Goal: Task Accomplishment & Management: Manage account settings

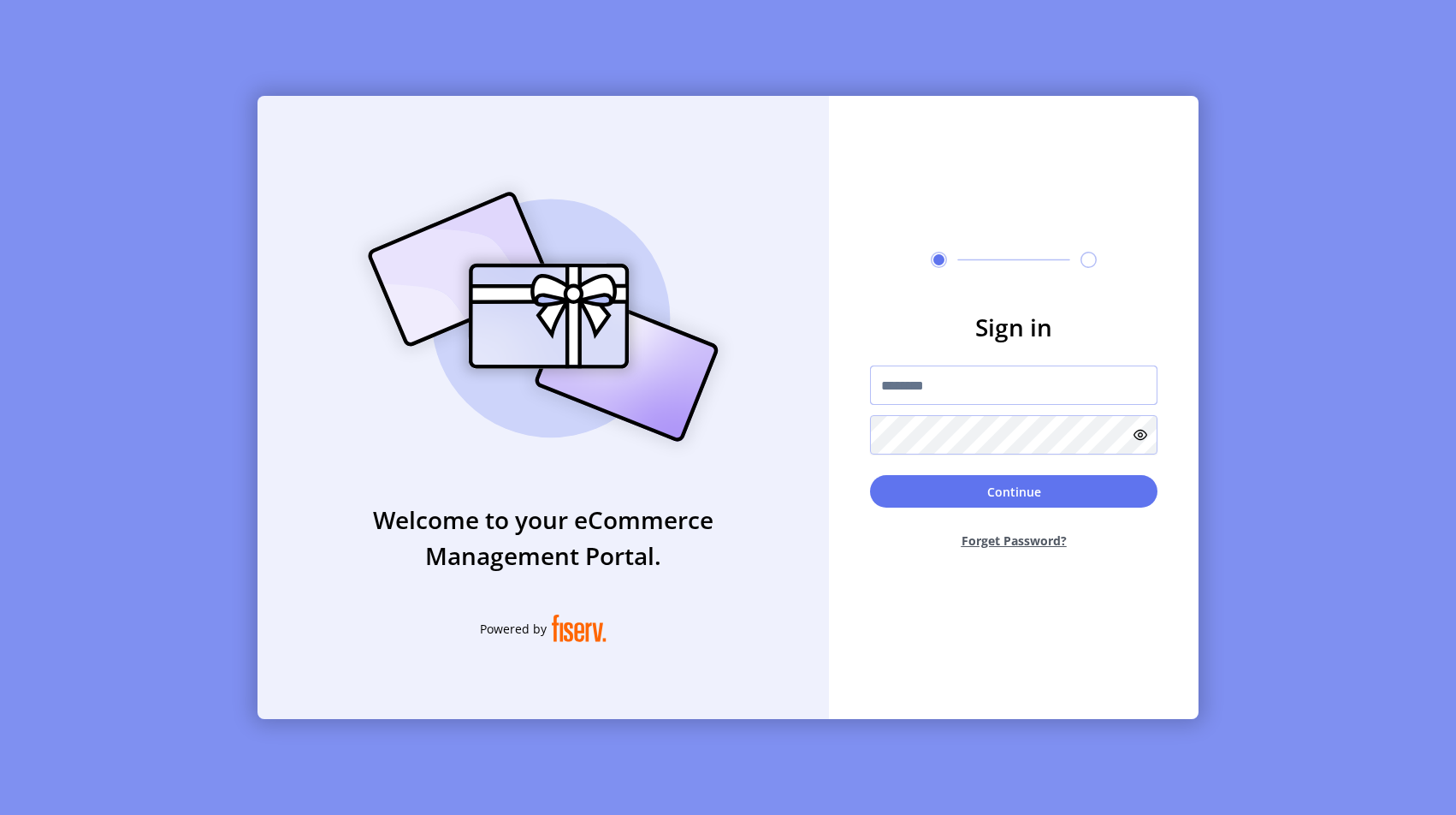
click at [931, 399] on input "text" at bounding box center [1013, 384] width 288 height 39
type input "**********"
click at [1027, 490] on button "Continue" at bounding box center [1013, 491] width 288 height 32
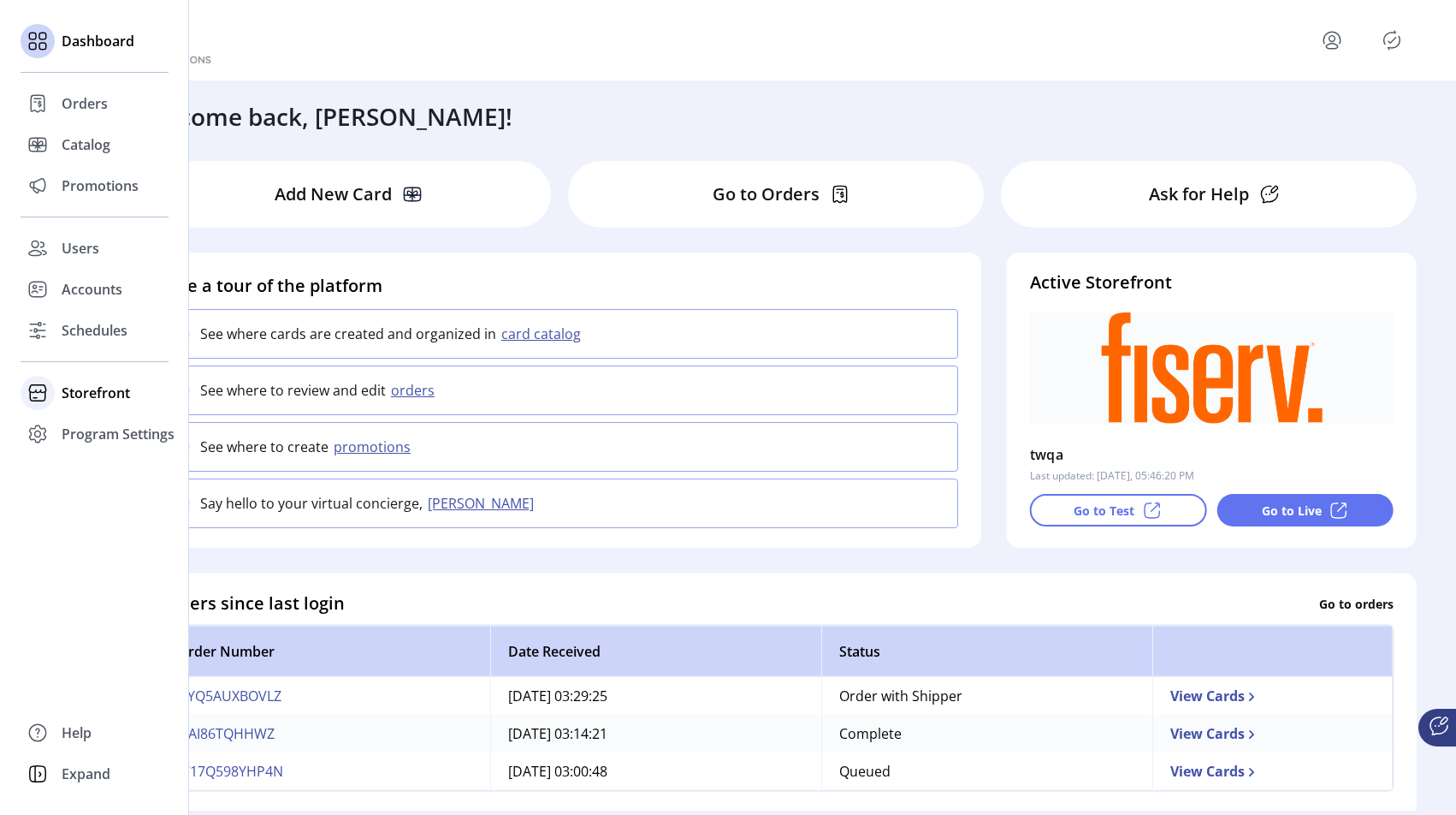
click at [87, 390] on span "Storefront" at bounding box center [96, 393] width 69 height 21
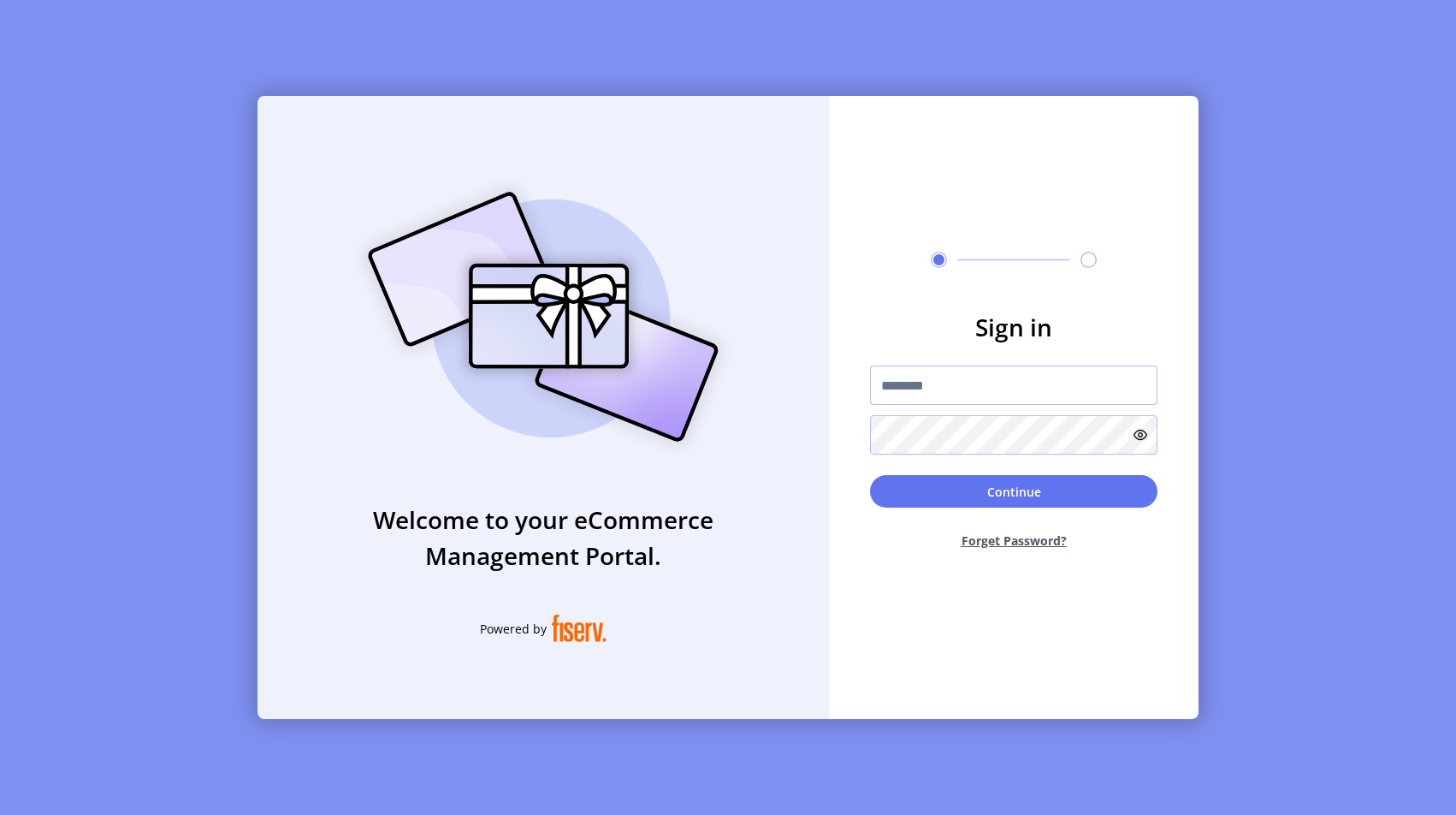
click at [976, 397] on input "text" at bounding box center [1013, 384] width 288 height 39
type input "**********"
click at [1041, 519] on button "Forget Password?" at bounding box center [1013, 540] width 288 height 45
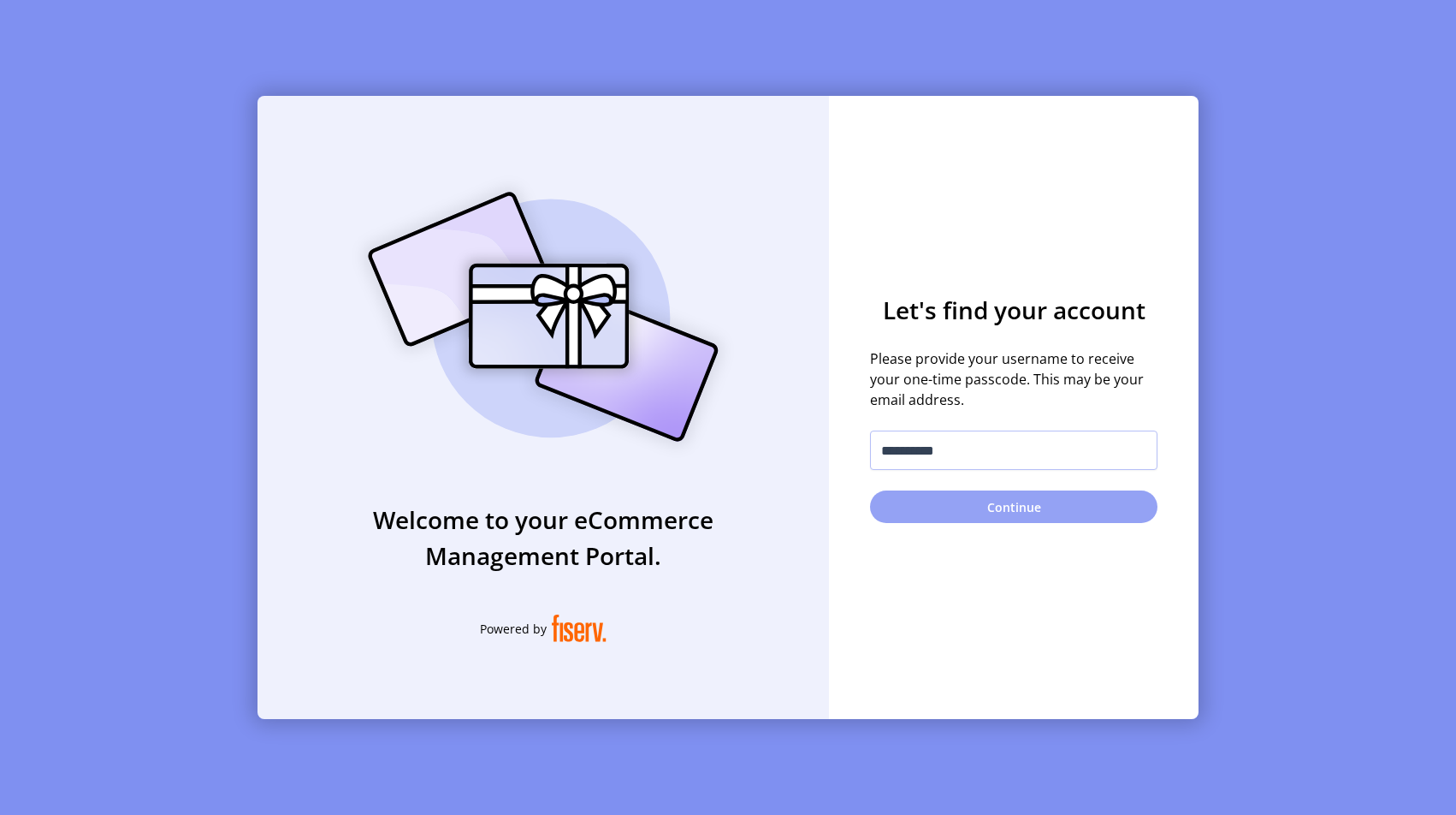
click at [1041, 498] on button "Continue" at bounding box center [1013, 506] width 288 height 32
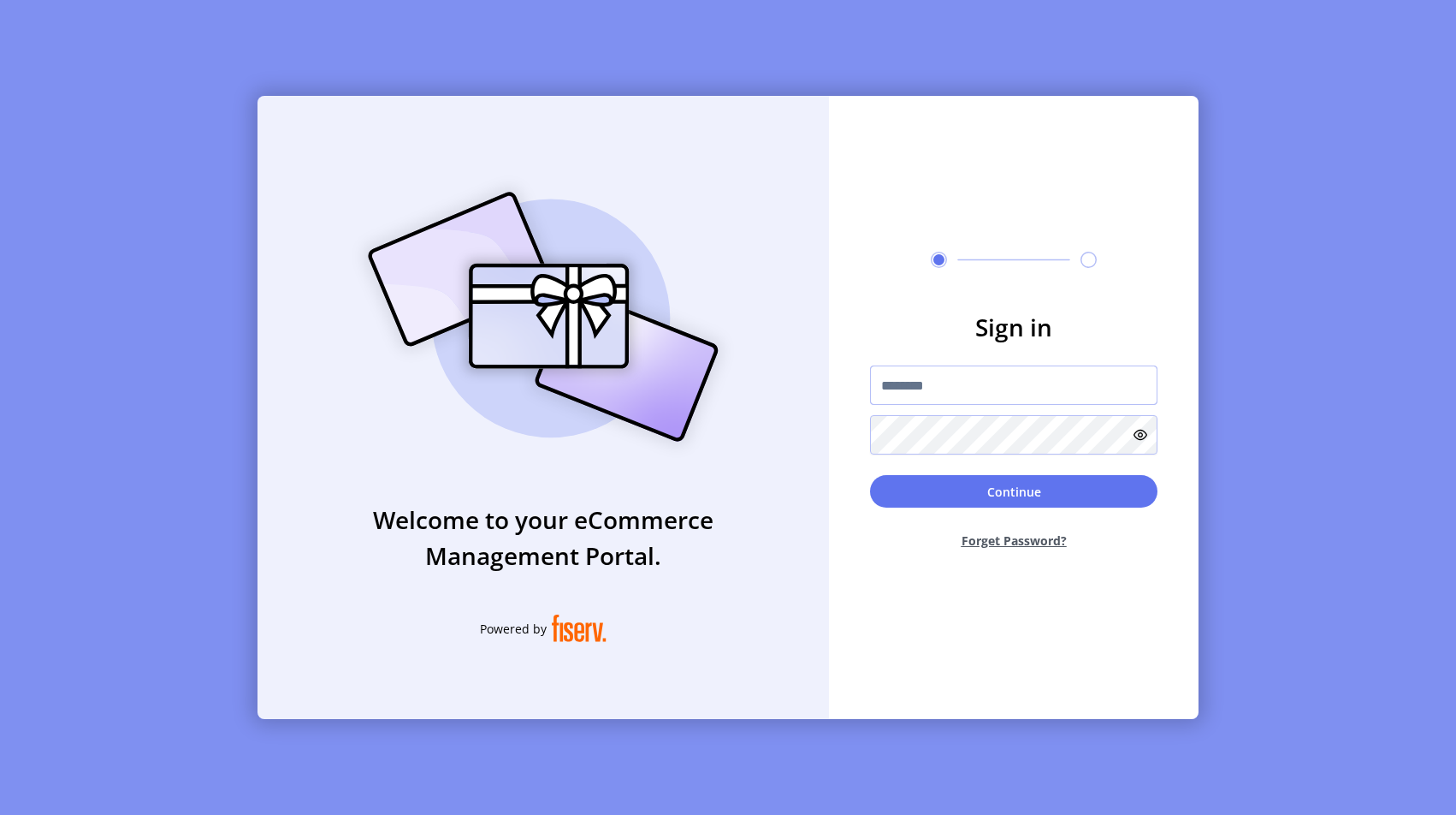
click at [915, 384] on input "text" at bounding box center [1013, 384] width 288 height 39
type input "**********"
click at [998, 480] on button "Continue" at bounding box center [1013, 491] width 288 height 32
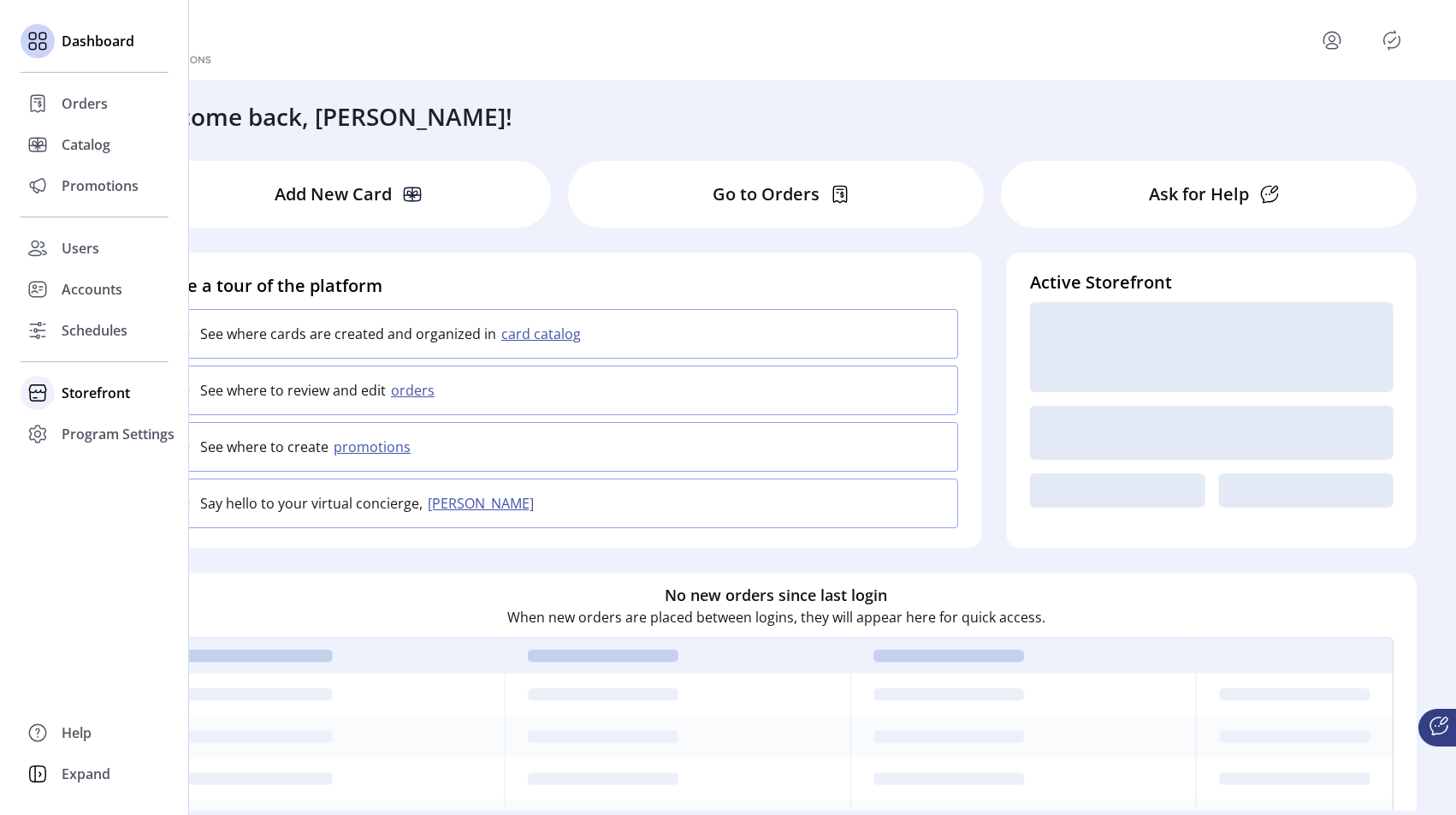
click at [68, 394] on span "Storefront" at bounding box center [96, 393] width 69 height 21
click at [103, 422] on span "Configuration" at bounding box center [106, 427] width 90 height 21
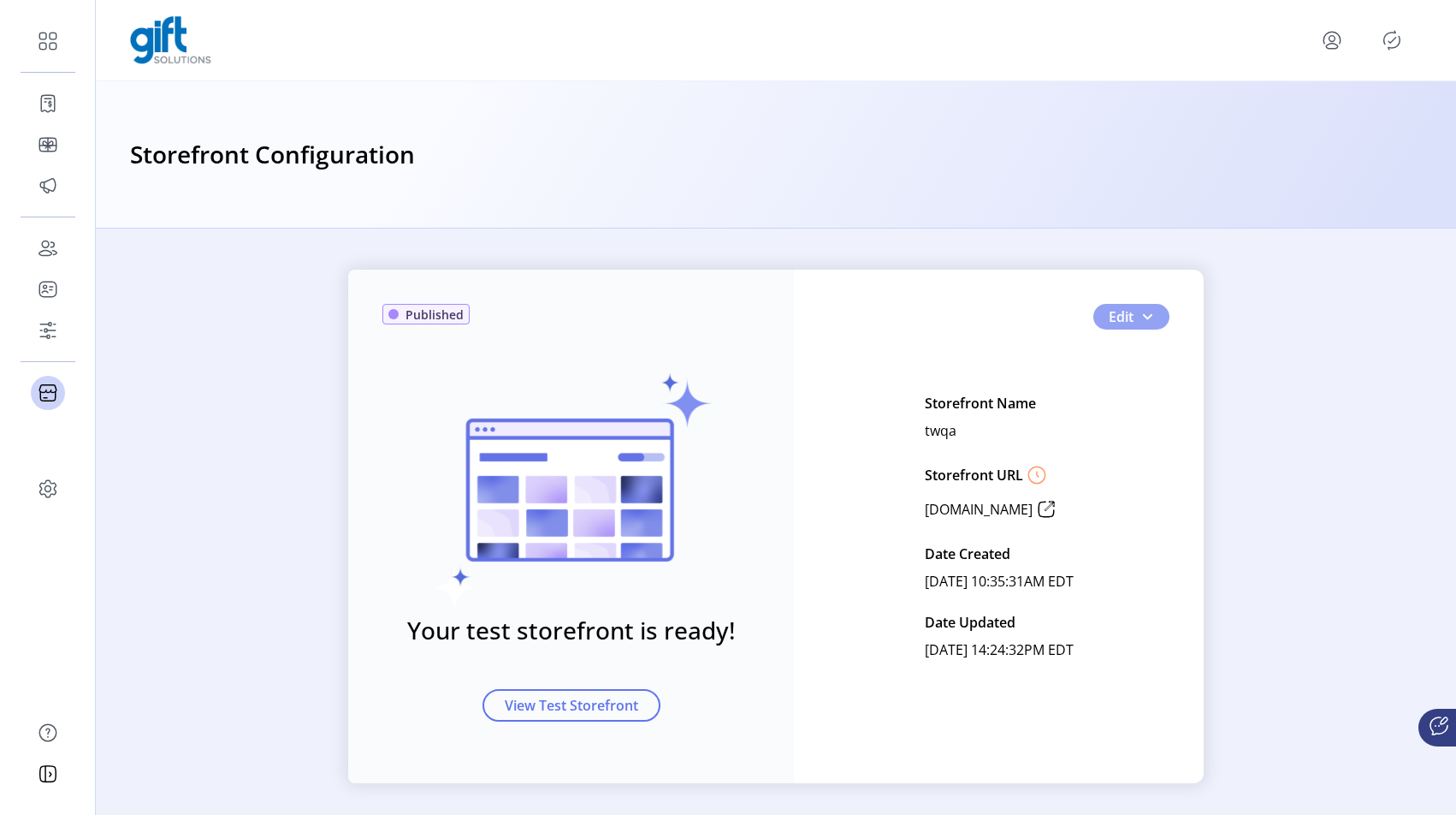
click at [1149, 315] on button "Edit" at bounding box center [1131, 316] width 76 height 25
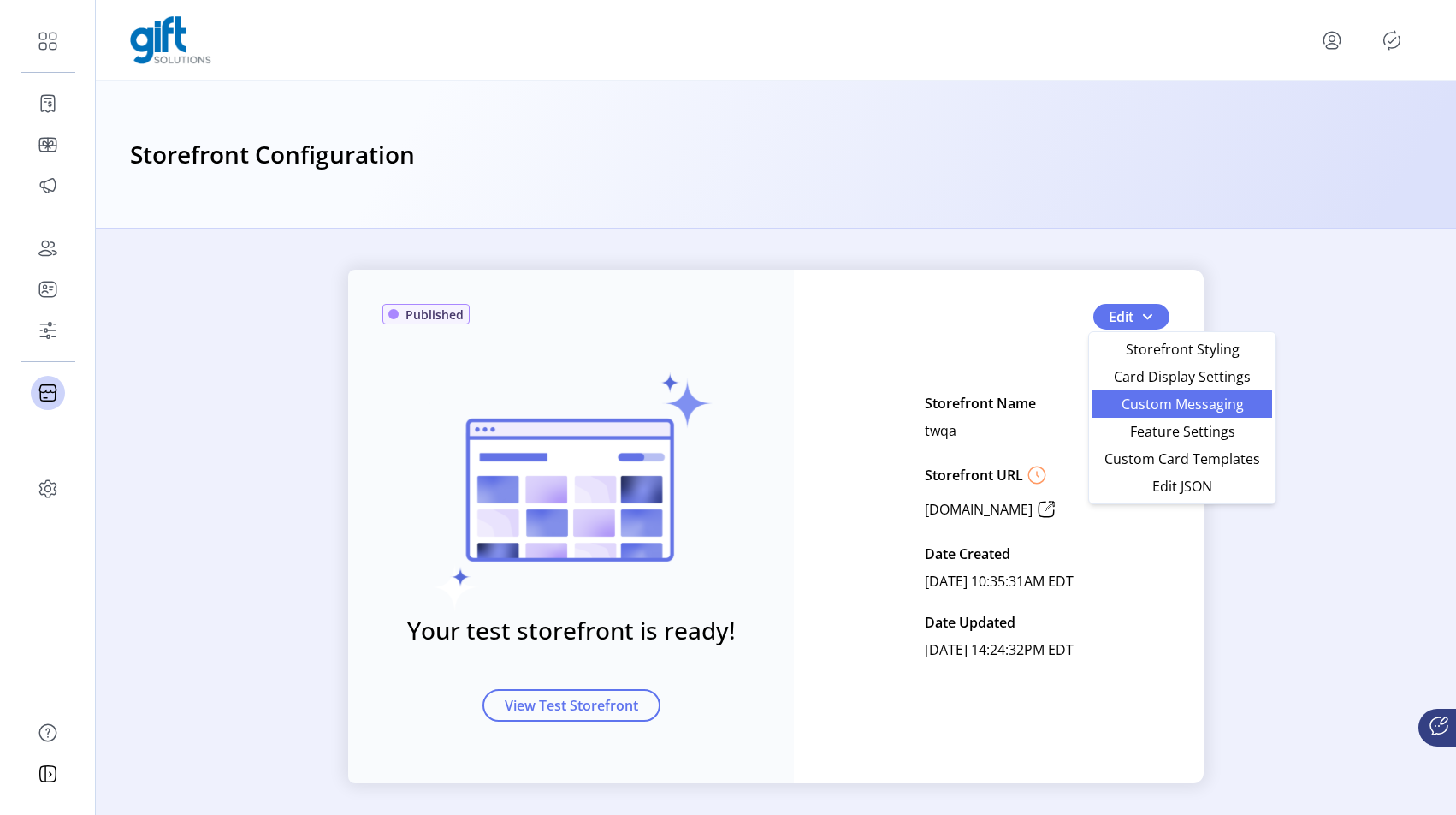
click at [1183, 411] on span "Custom Messaging" at bounding box center [1182, 404] width 159 height 14
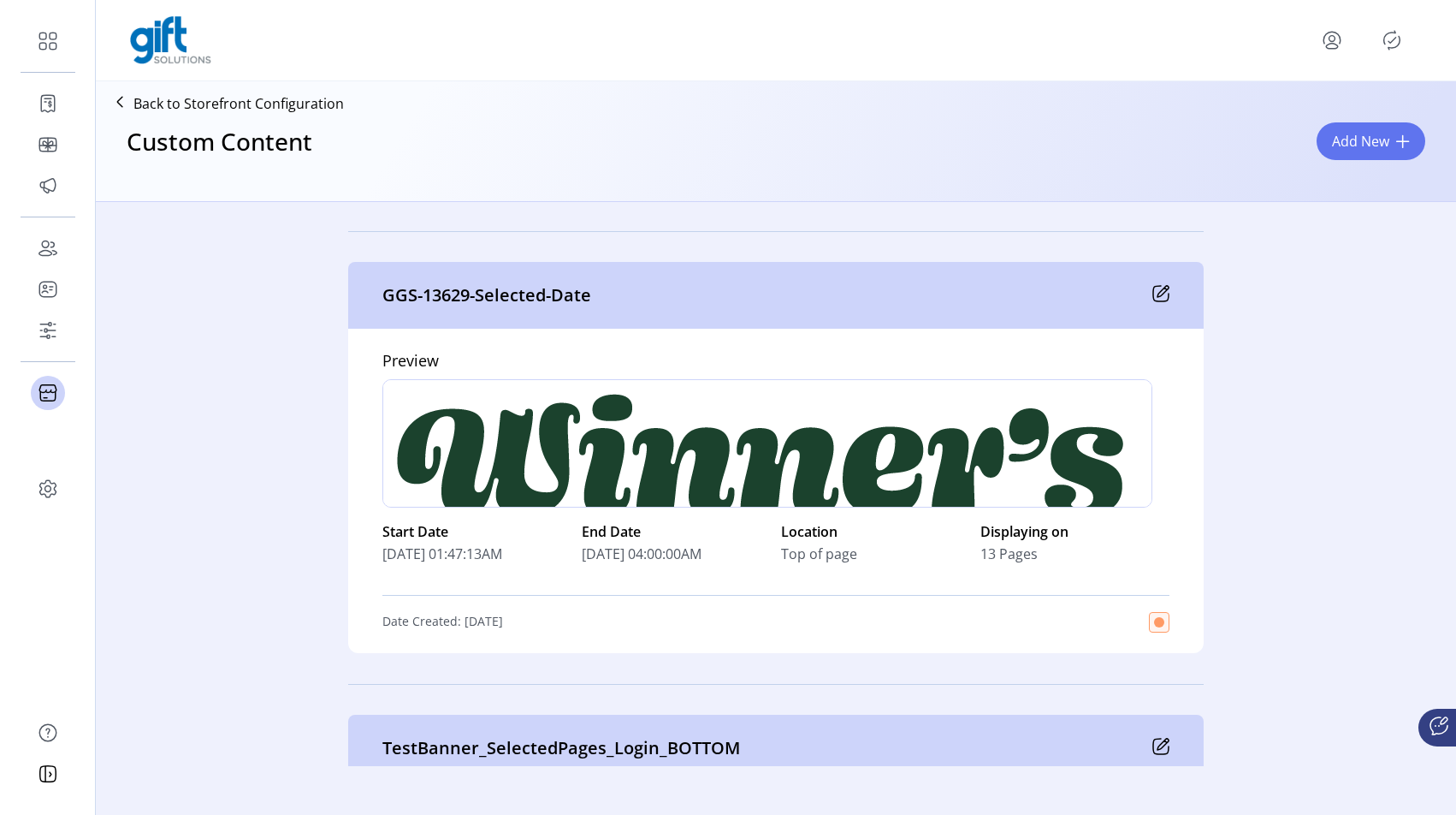
click at [931, 458] on div at bounding box center [768, 443] width 770 height 128
click at [1160, 290] on icon at bounding box center [1161, 294] width 17 height 17
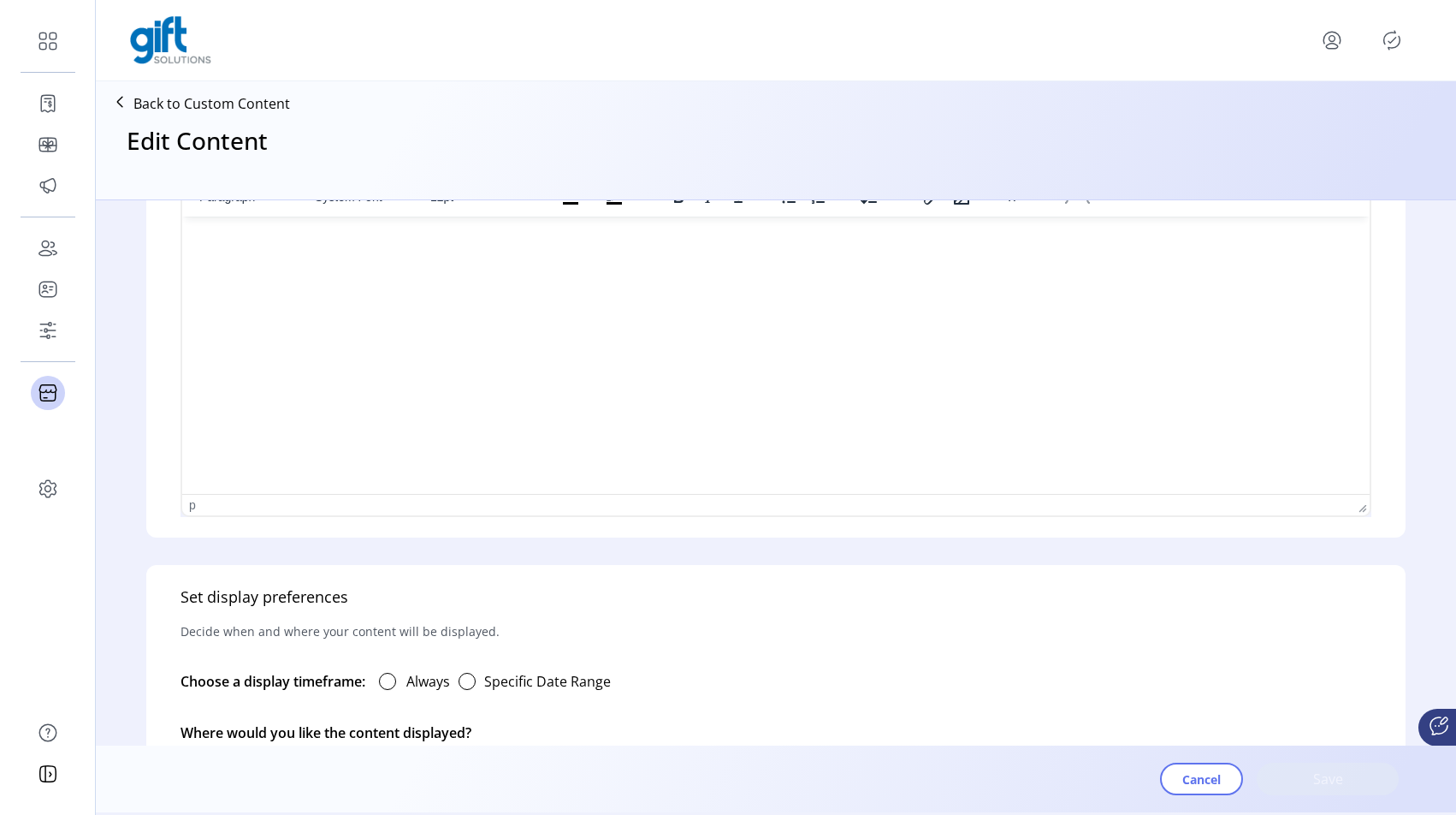
type input "**********"
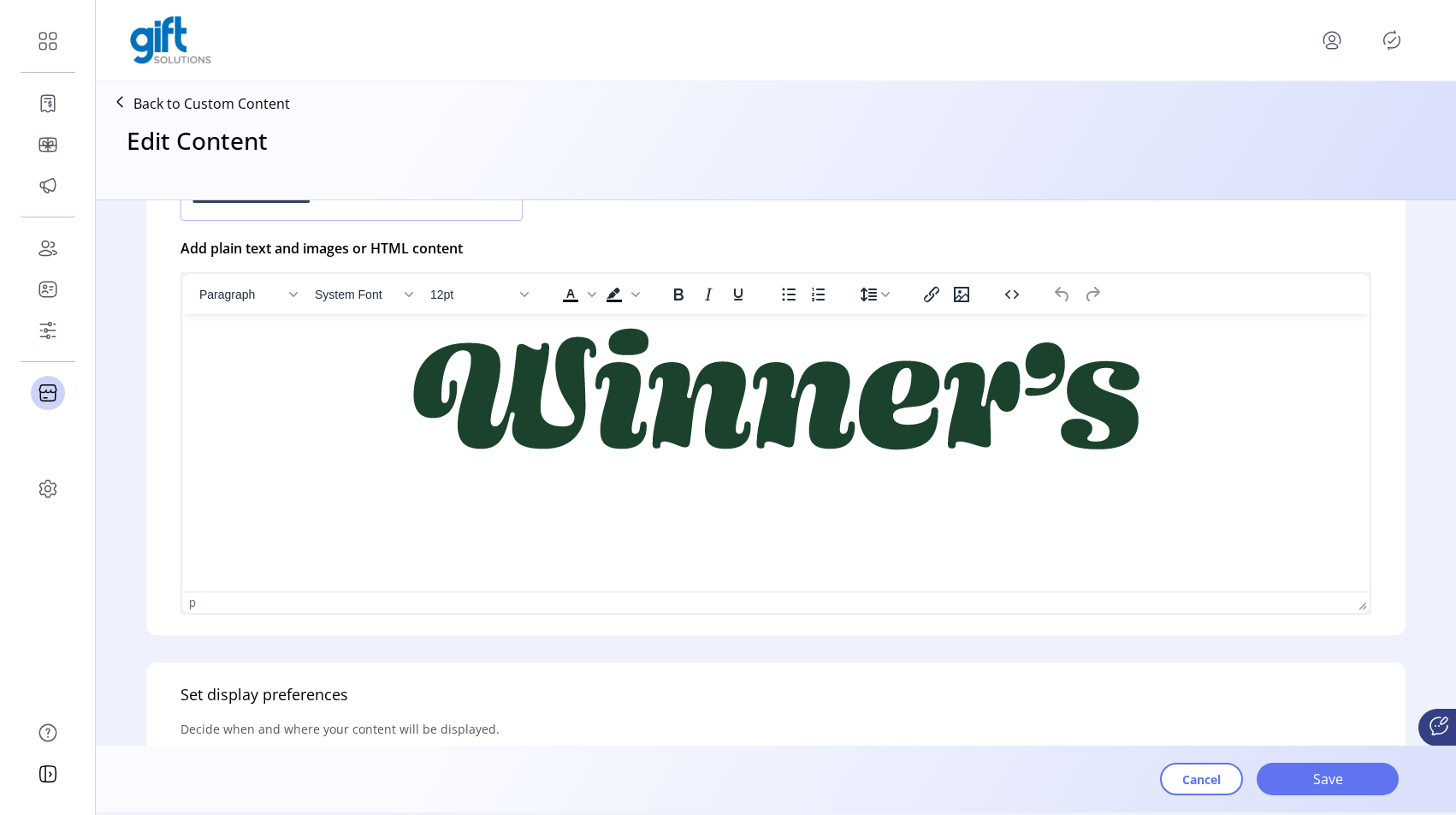
click at [670, 470] on html at bounding box center [775, 391] width 1188 height 156
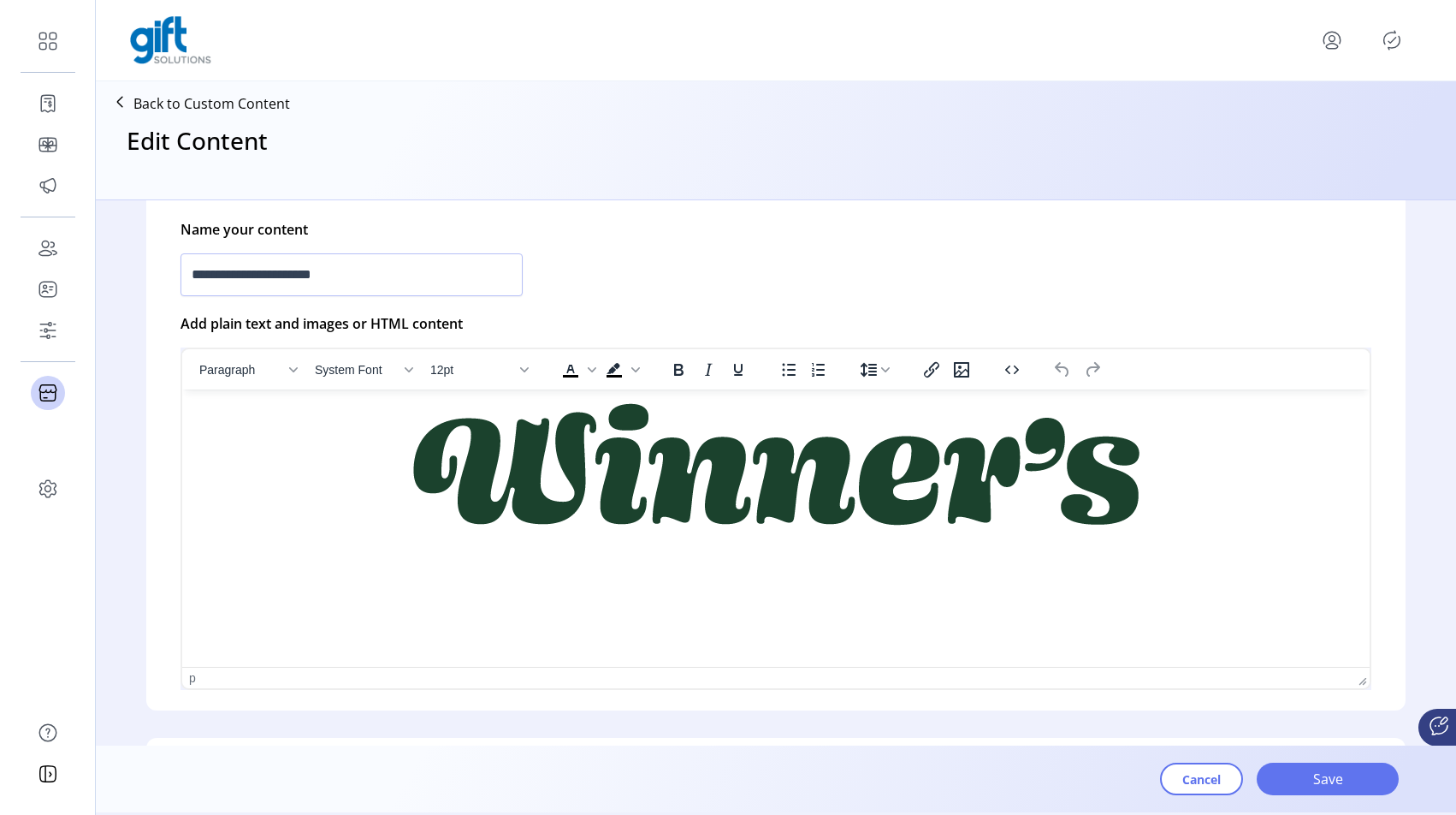
click at [709, 431] on img "Rich Text Area. Press ALT-0 for help." at bounding box center [776, 464] width 727 height 122
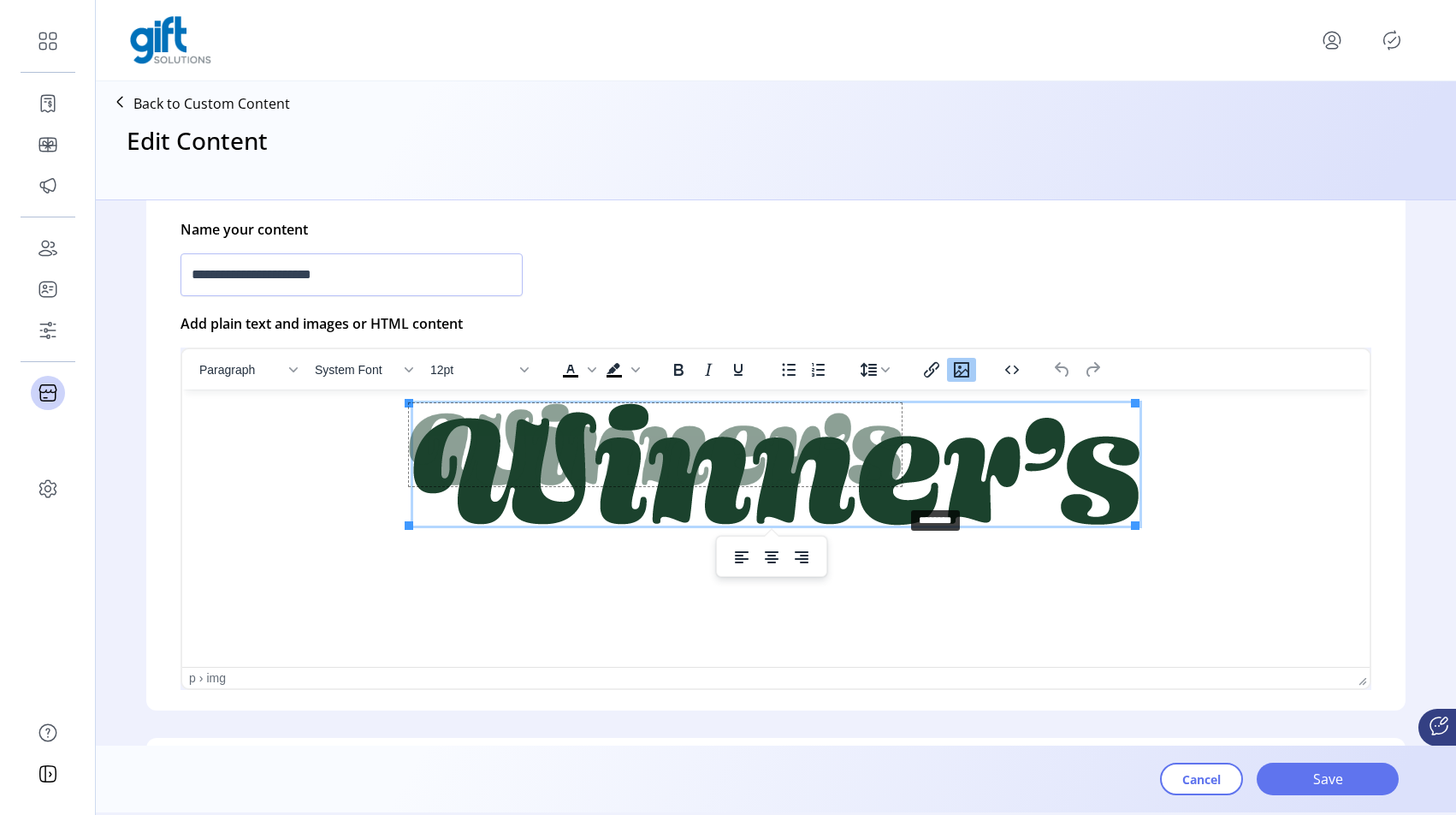
drag, startPoint x: 1134, startPoint y: 526, endPoint x: 902, endPoint y: 506, distance: 232.9
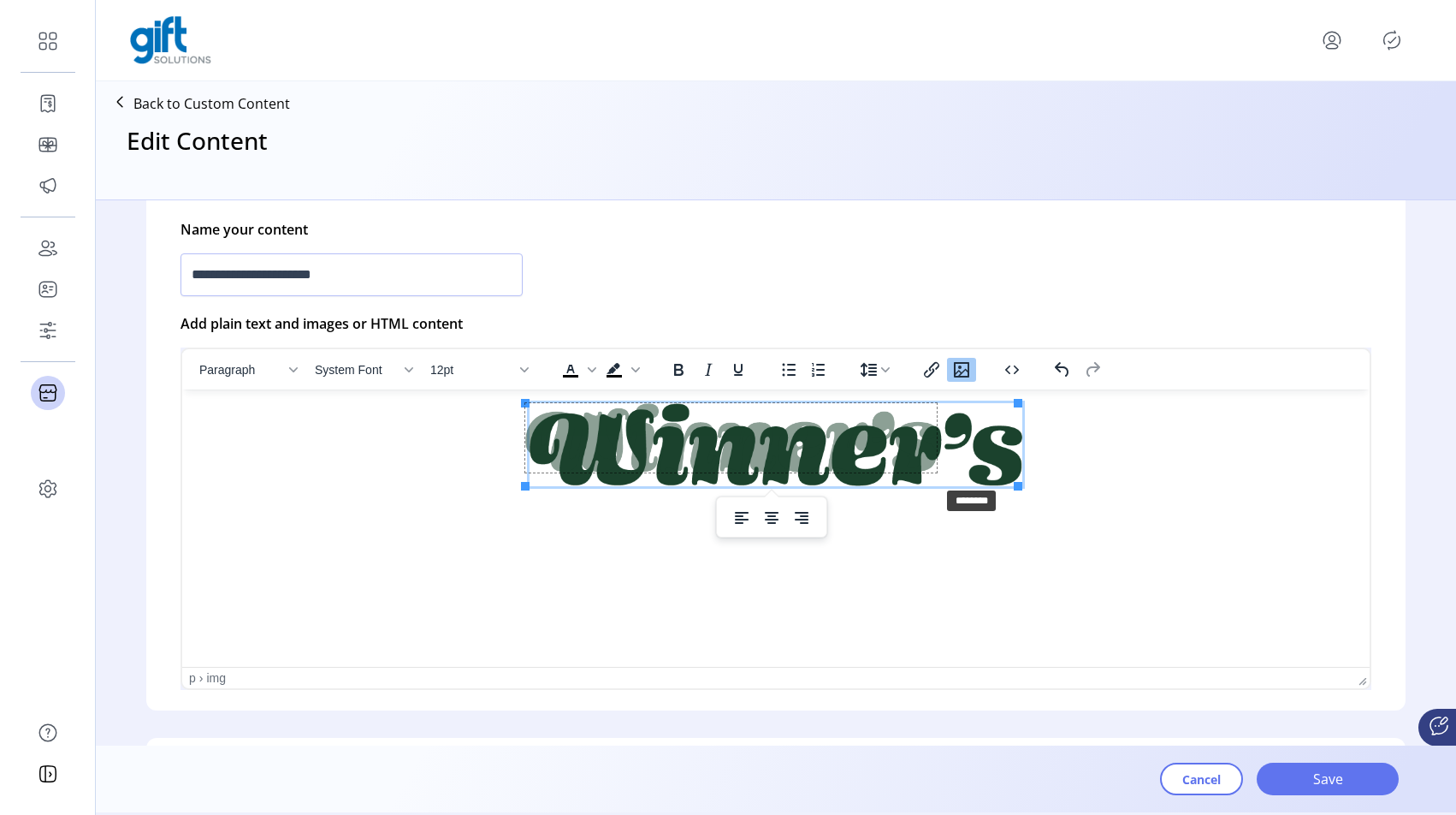
drag, startPoint x: 1019, startPoint y: 486, endPoint x: 913, endPoint y: 484, distance: 106.0
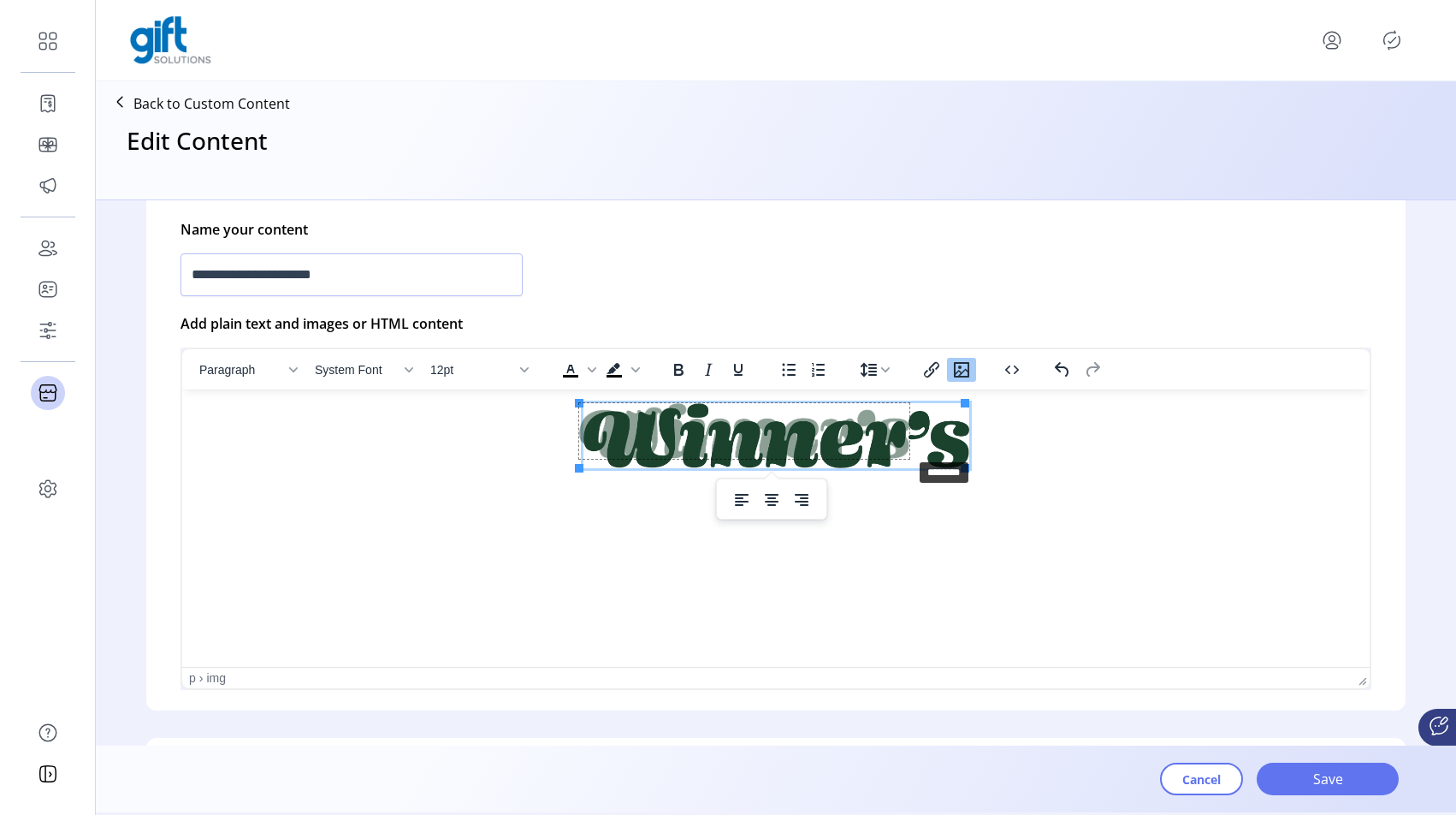
drag, startPoint x: 968, startPoint y: 465, endPoint x: 899, endPoint y: 456, distance: 69.6
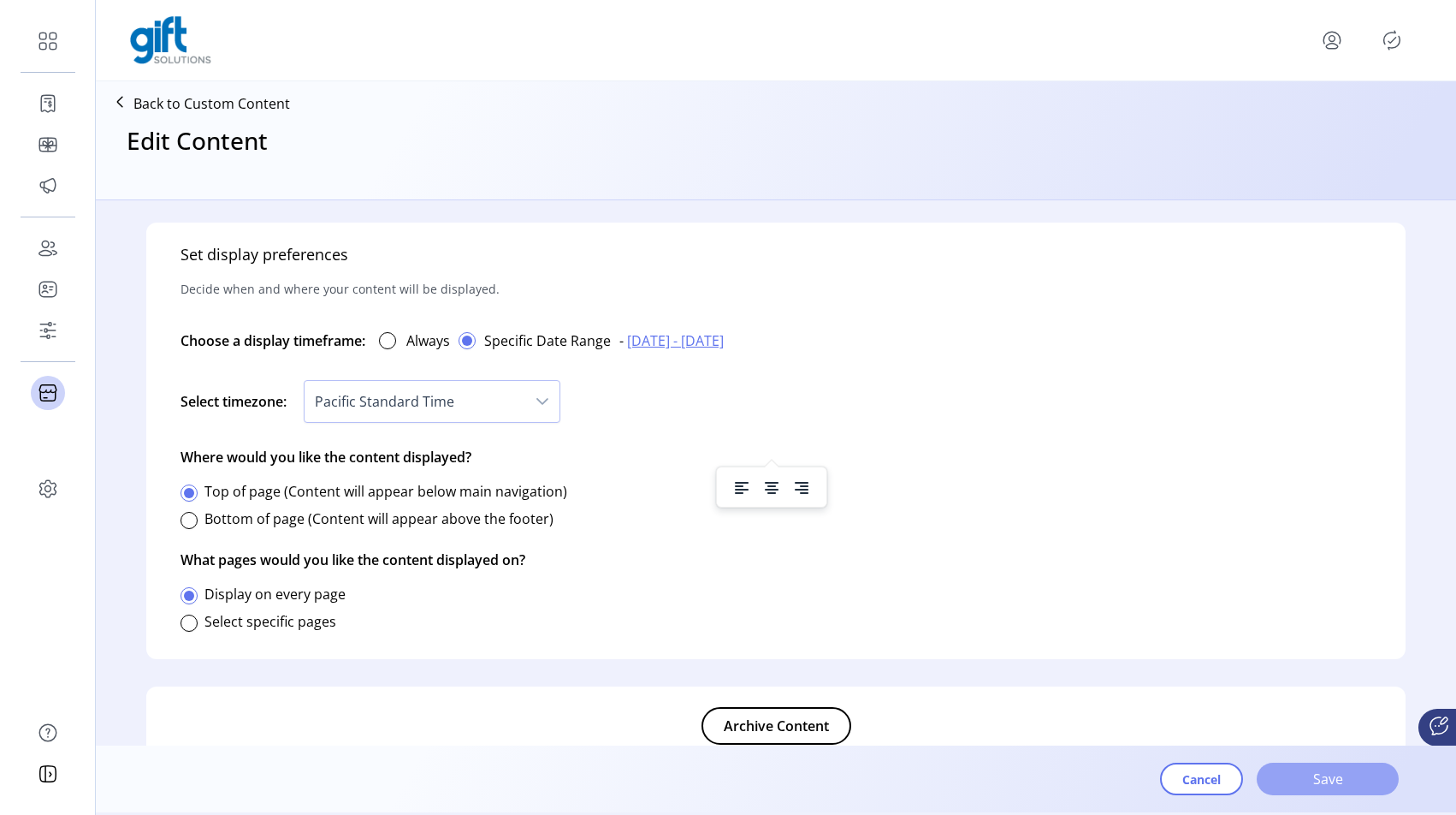
click at [1298, 786] on span "Save" at bounding box center [1328, 779] width 98 height 21
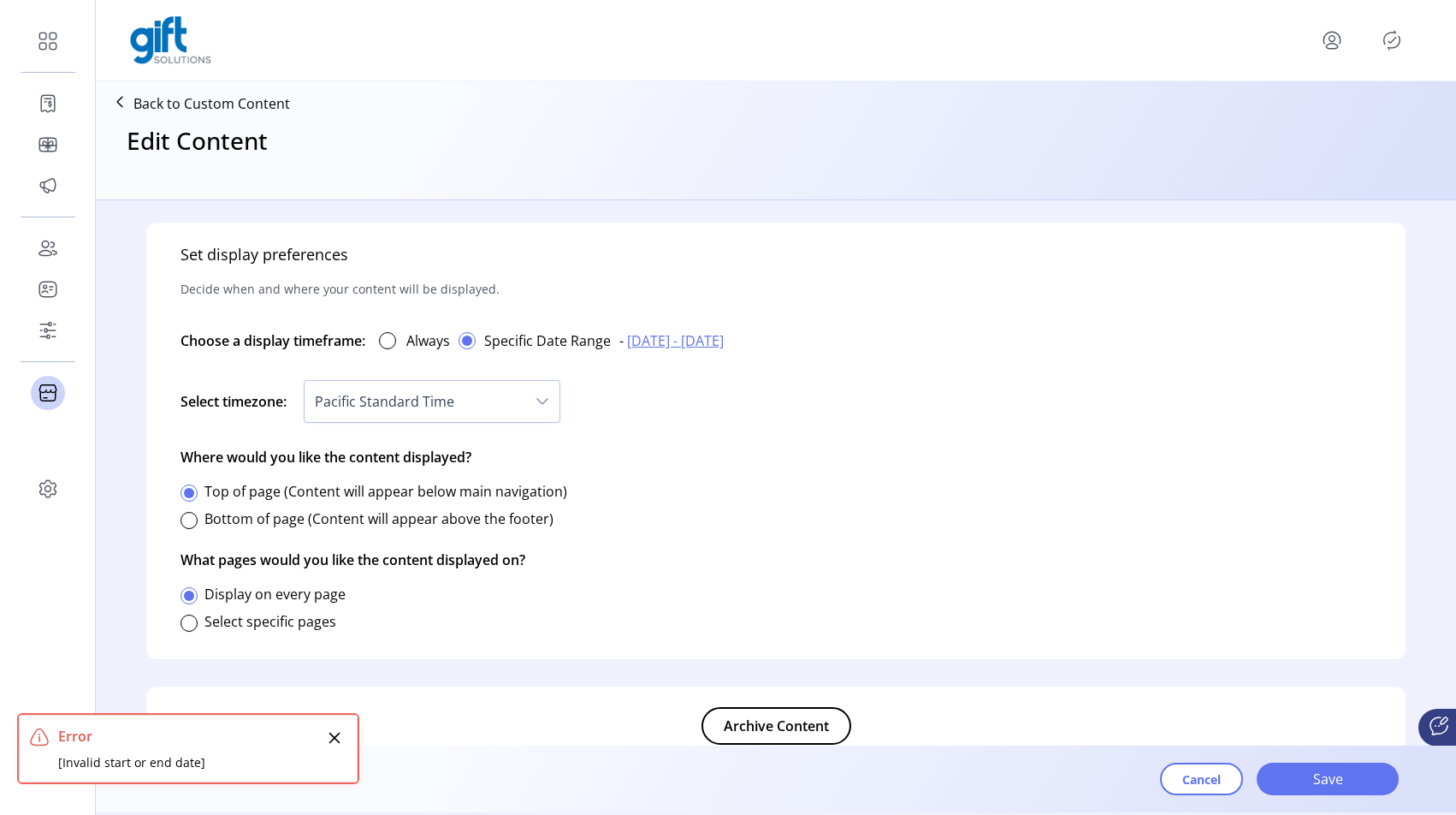
click at [677, 340] on span "09/19/2025 - 09/30/2025" at bounding box center [675, 341] width 97 height 21
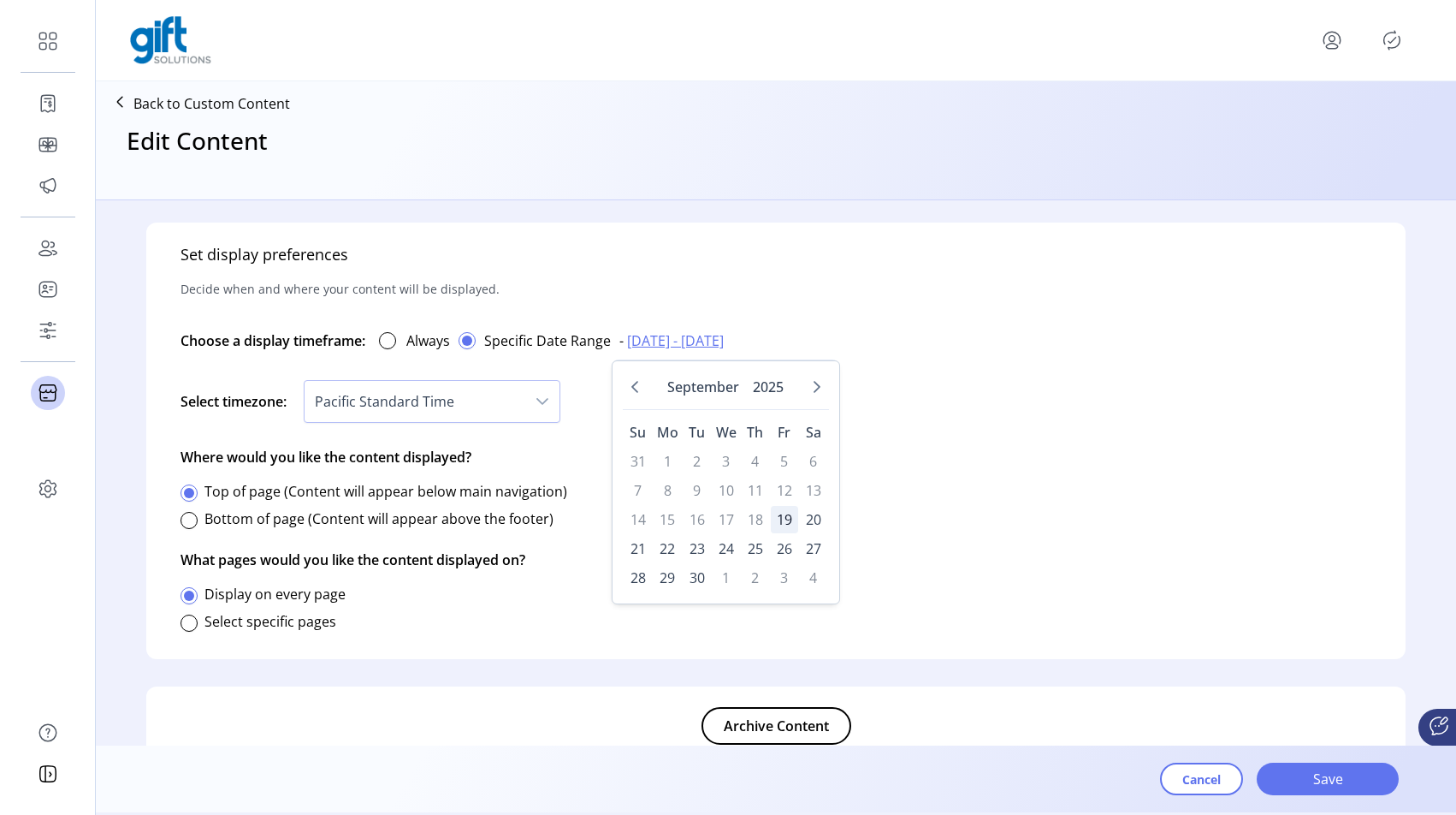
click at [781, 512] on span "19" at bounding box center [784, 519] width 27 height 27
click at [699, 576] on span "30" at bounding box center [696, 577] width 27 height 27
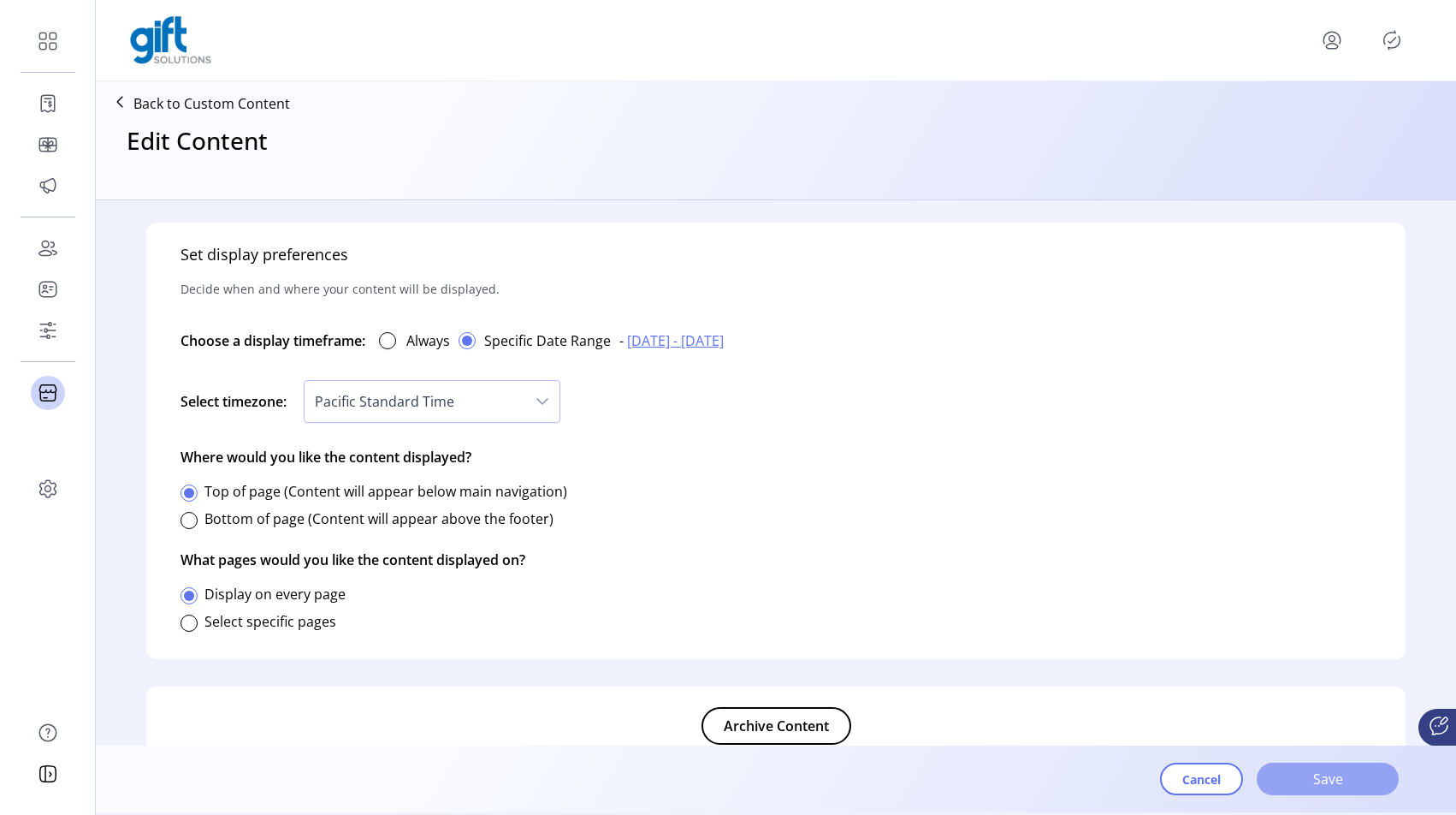
click at [1326, 767] on button "Save" at bounding box center [1327, 778] width 142 height 32
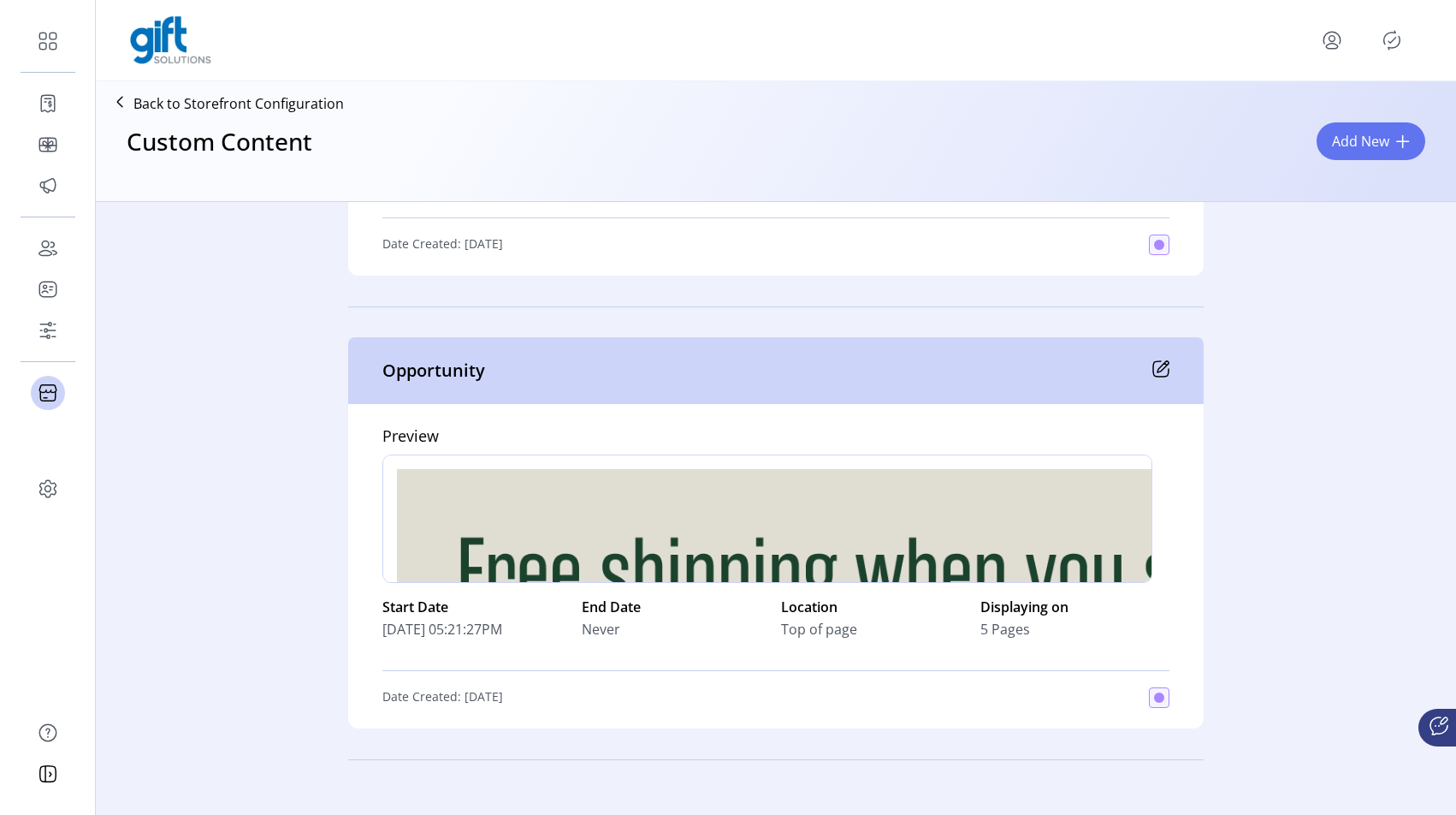
click at [1159, 360] on icon at bounding box center [1161, 369] width 17 height 17
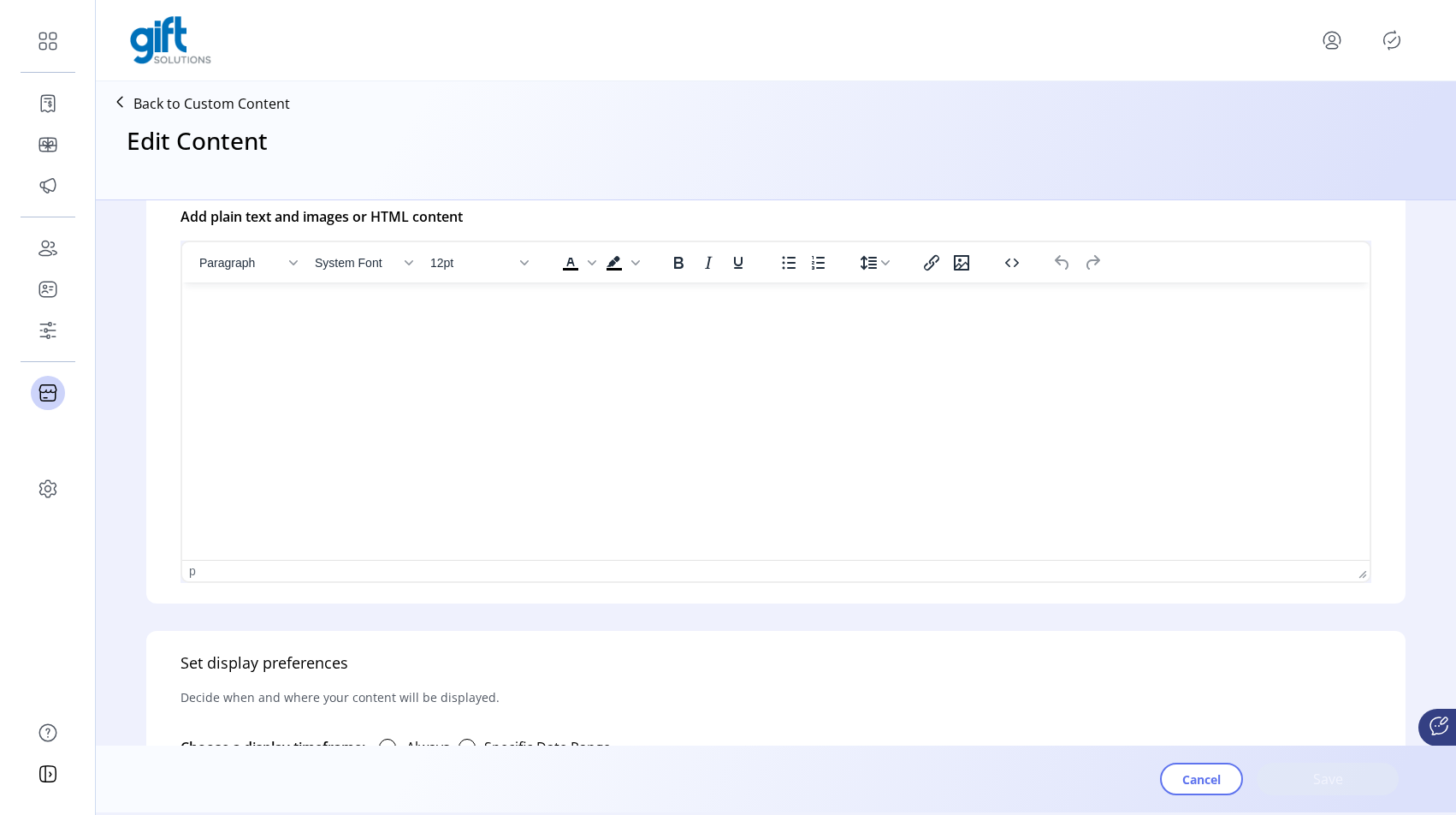
type input "**********"
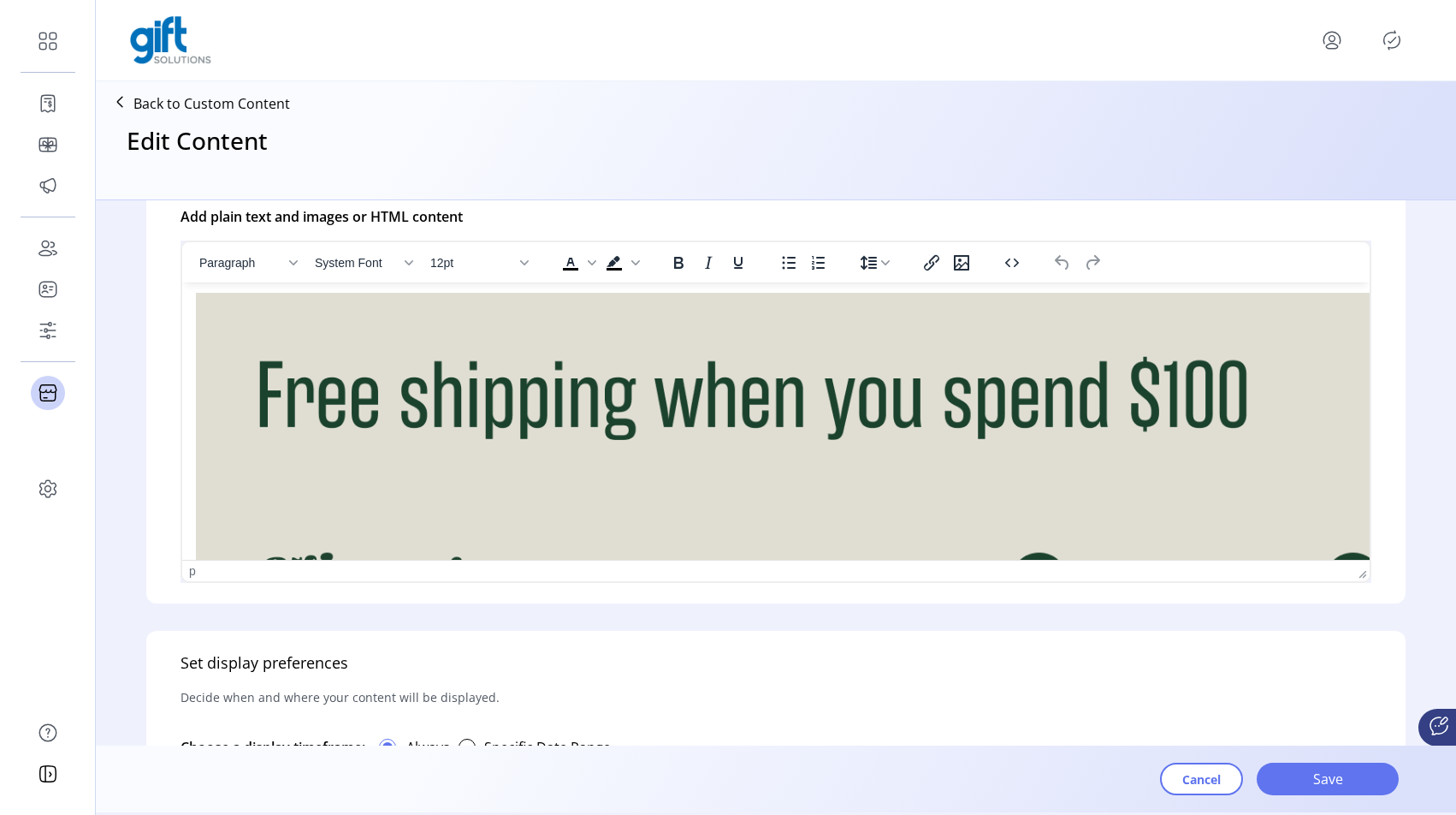
click at [912, 384] on img "Rich Text Area. Press ALT-0 for help." at bounding box center [1013, 468] width 1635 height 351
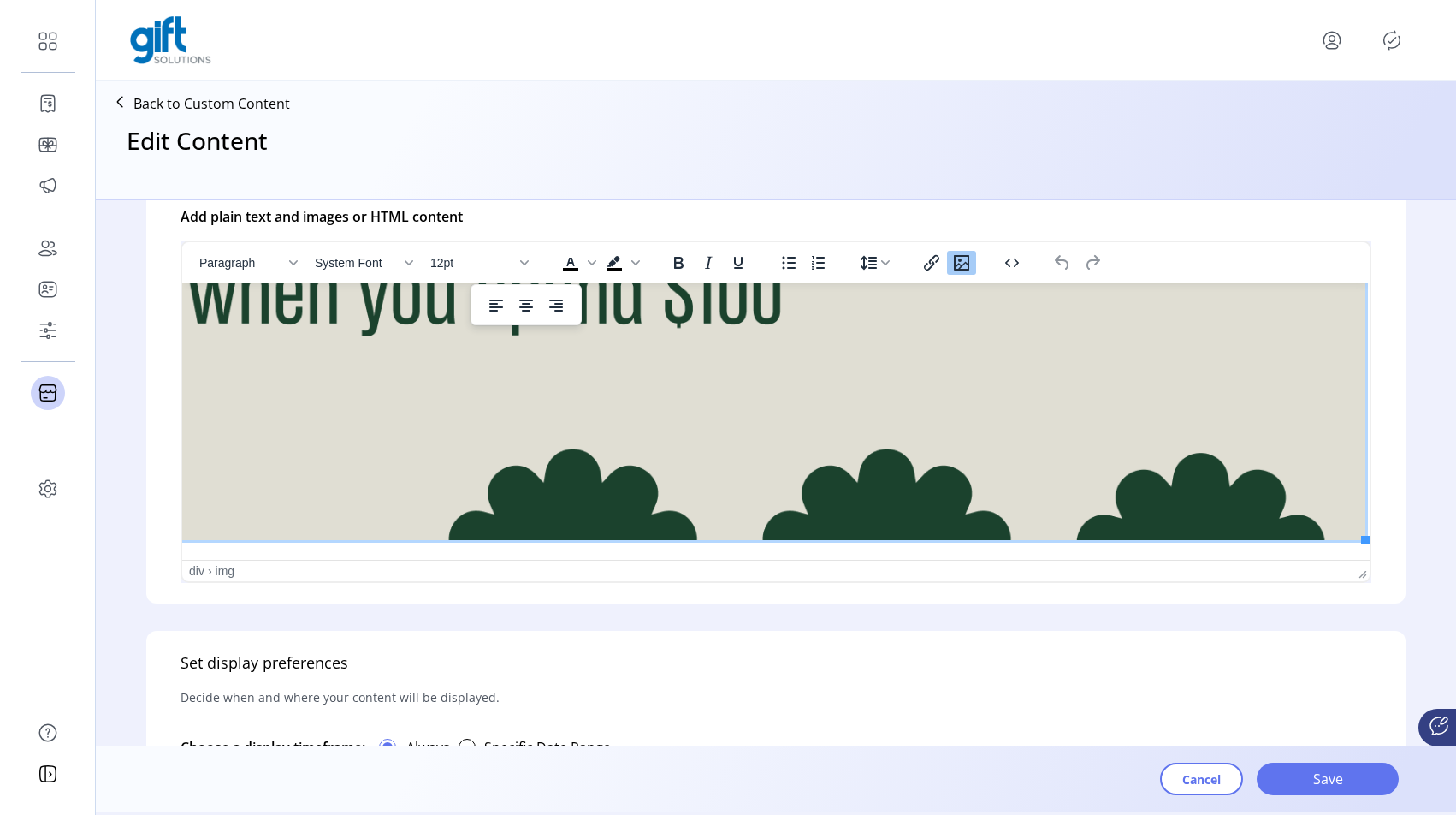
click at [1337, 520] on img "Rich Text Area. Press ALT-0 for help." at bounding box center [547, 364] width 1635 height 351
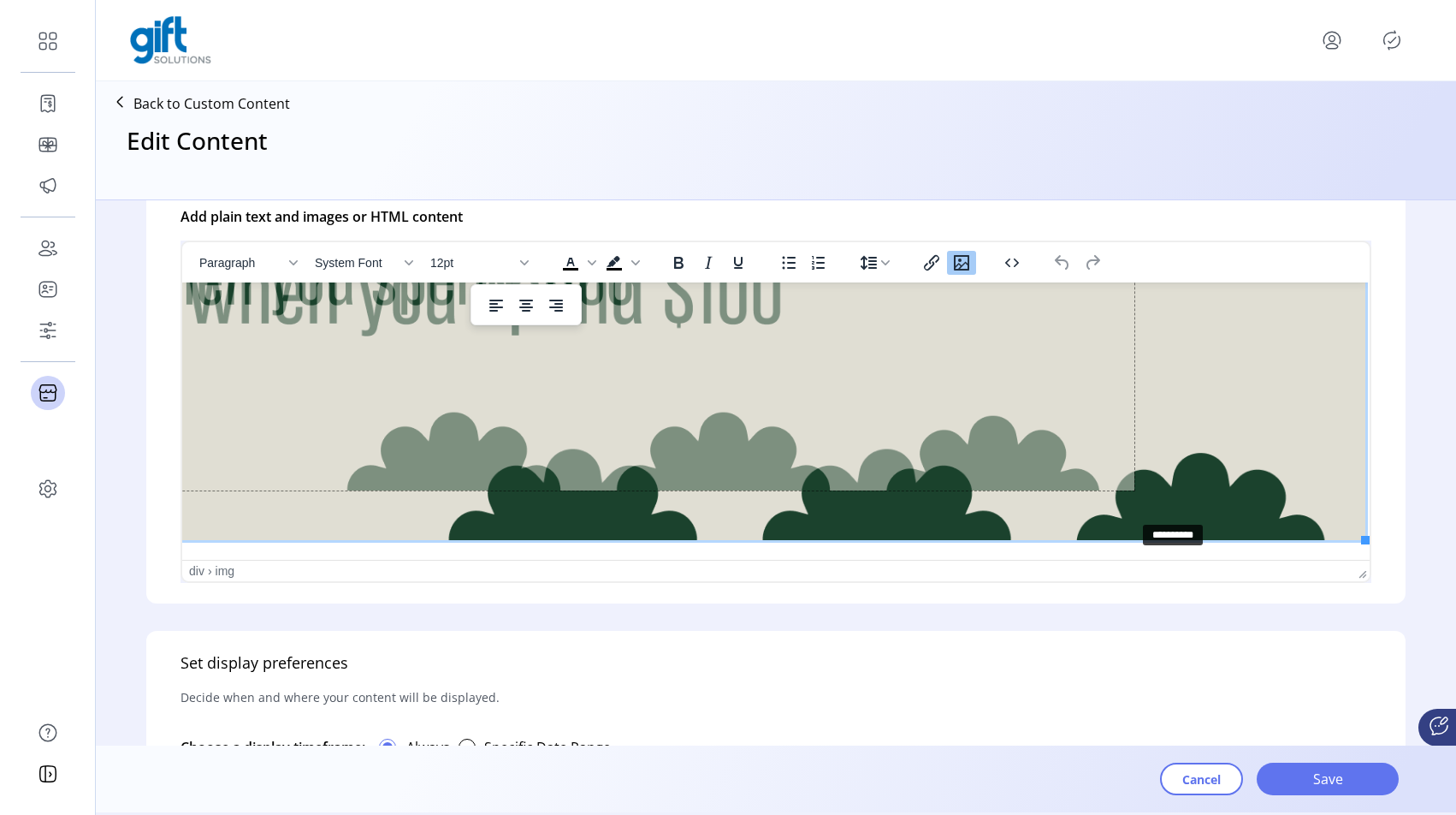
drag, startPoint x: 1345, startPoint y: 528, endPoint x: 1114, endPoint y: 508, distance: 231.9
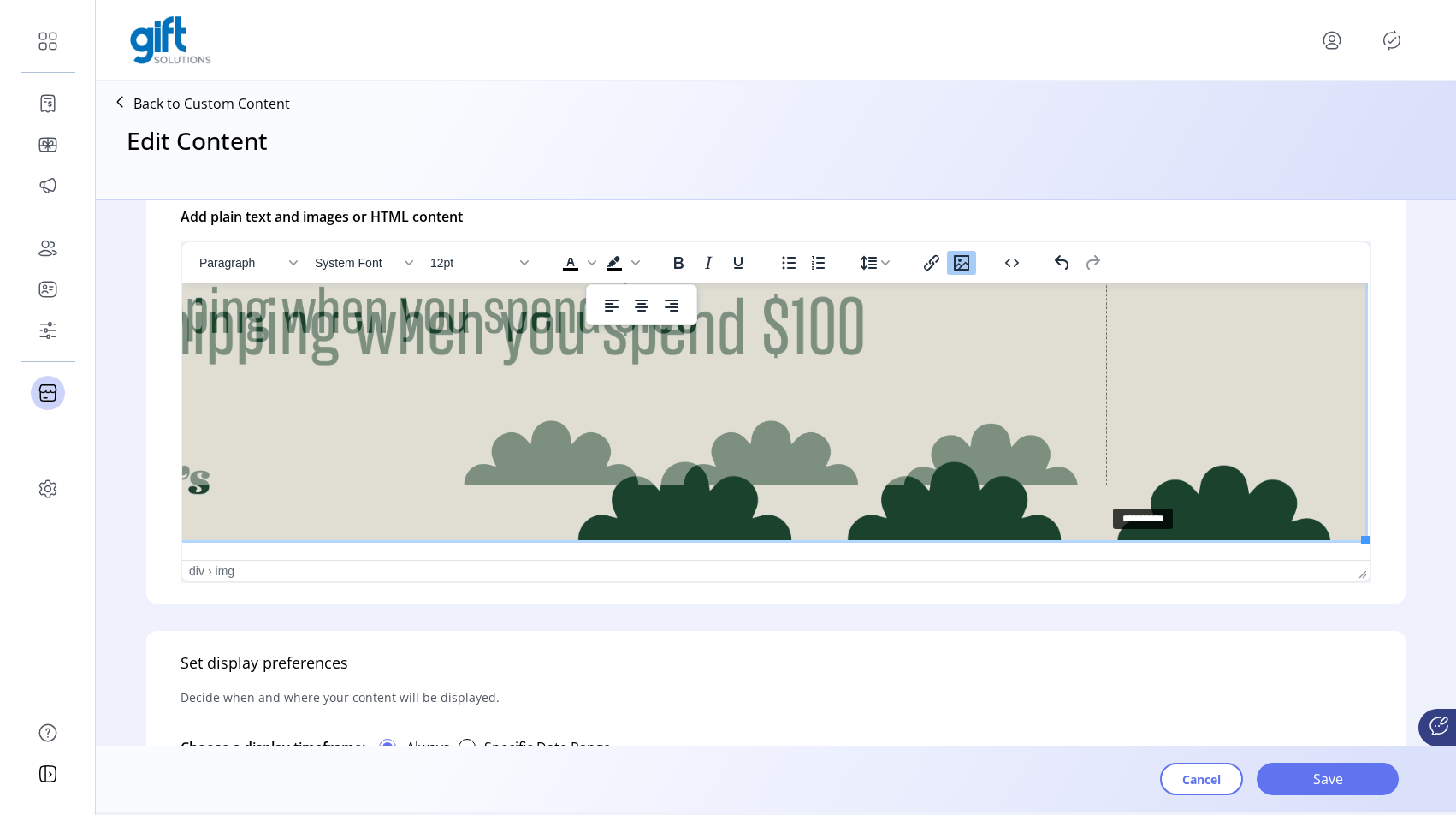
drag, startPoint x: 1345, startPoint y: 527, endPoint x: 1085, endPoint y: 492, distance: 262.3
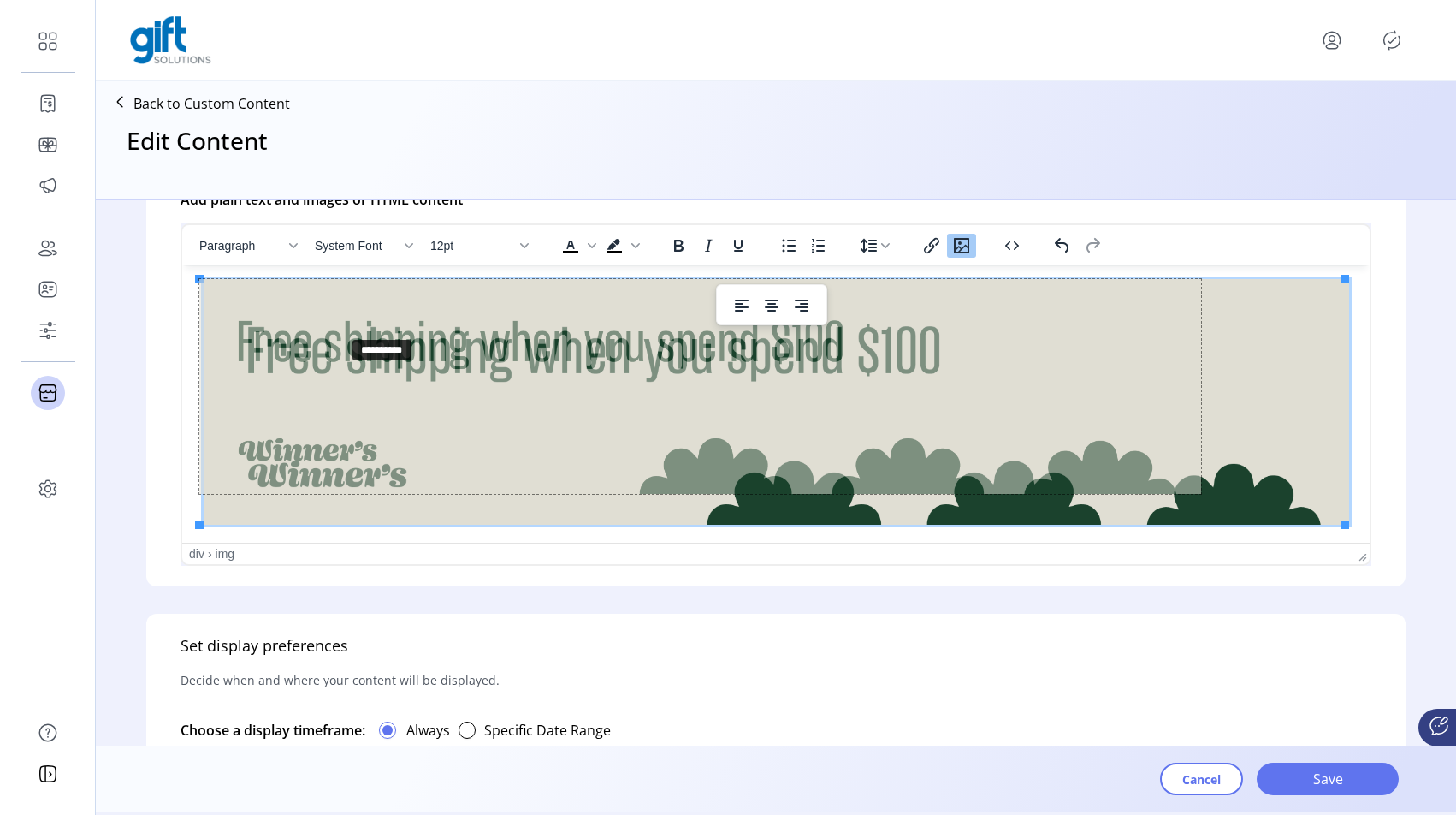
drag, startPoint x: 198, startPoint y: 278, endPoint x: 376, endPoint y: 342, distance: 189.2
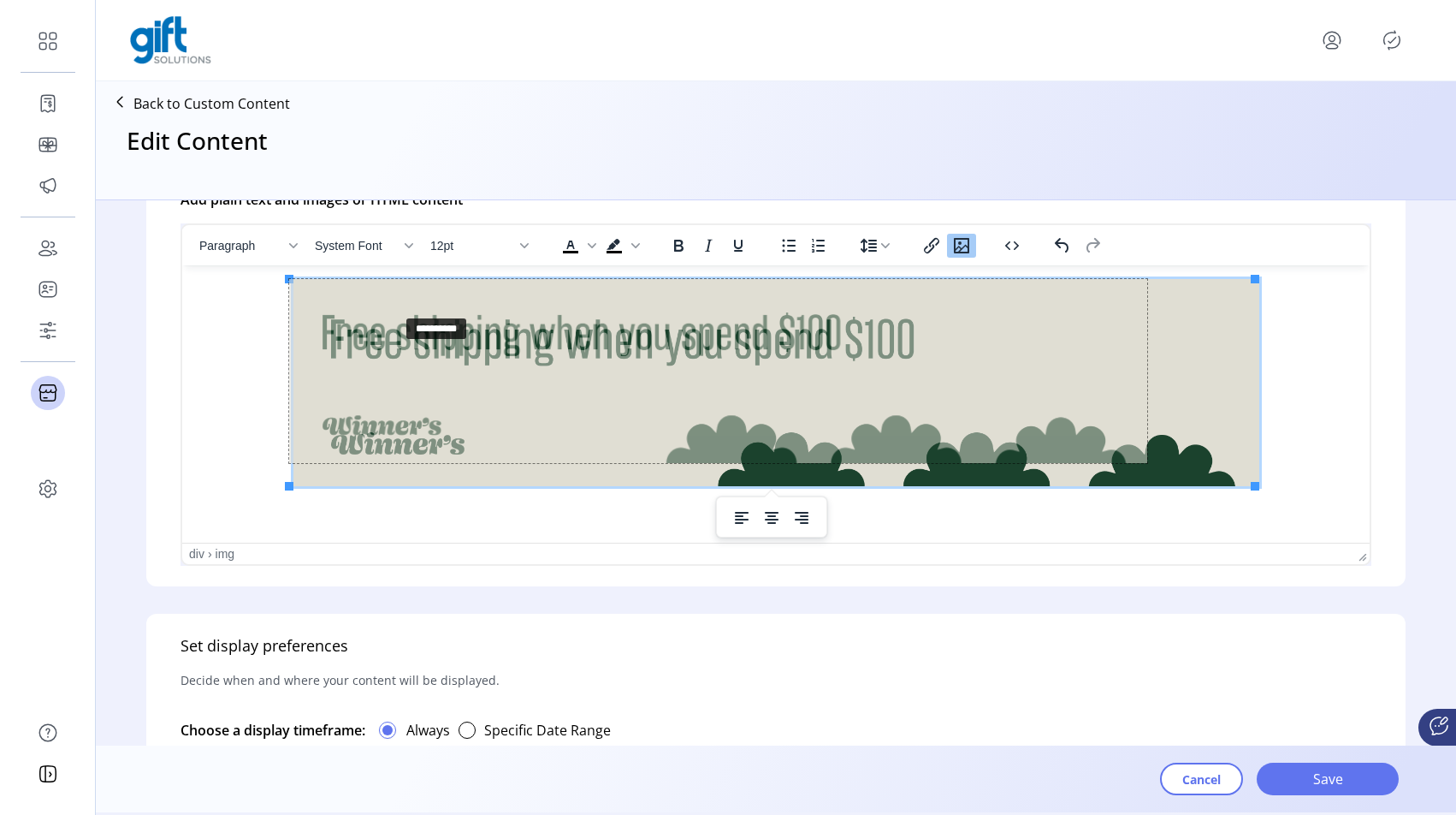
drag, startPoint x: 288, startPoint y: 279, endPoint x: 446, endPoint y: 324, distance: 164.3
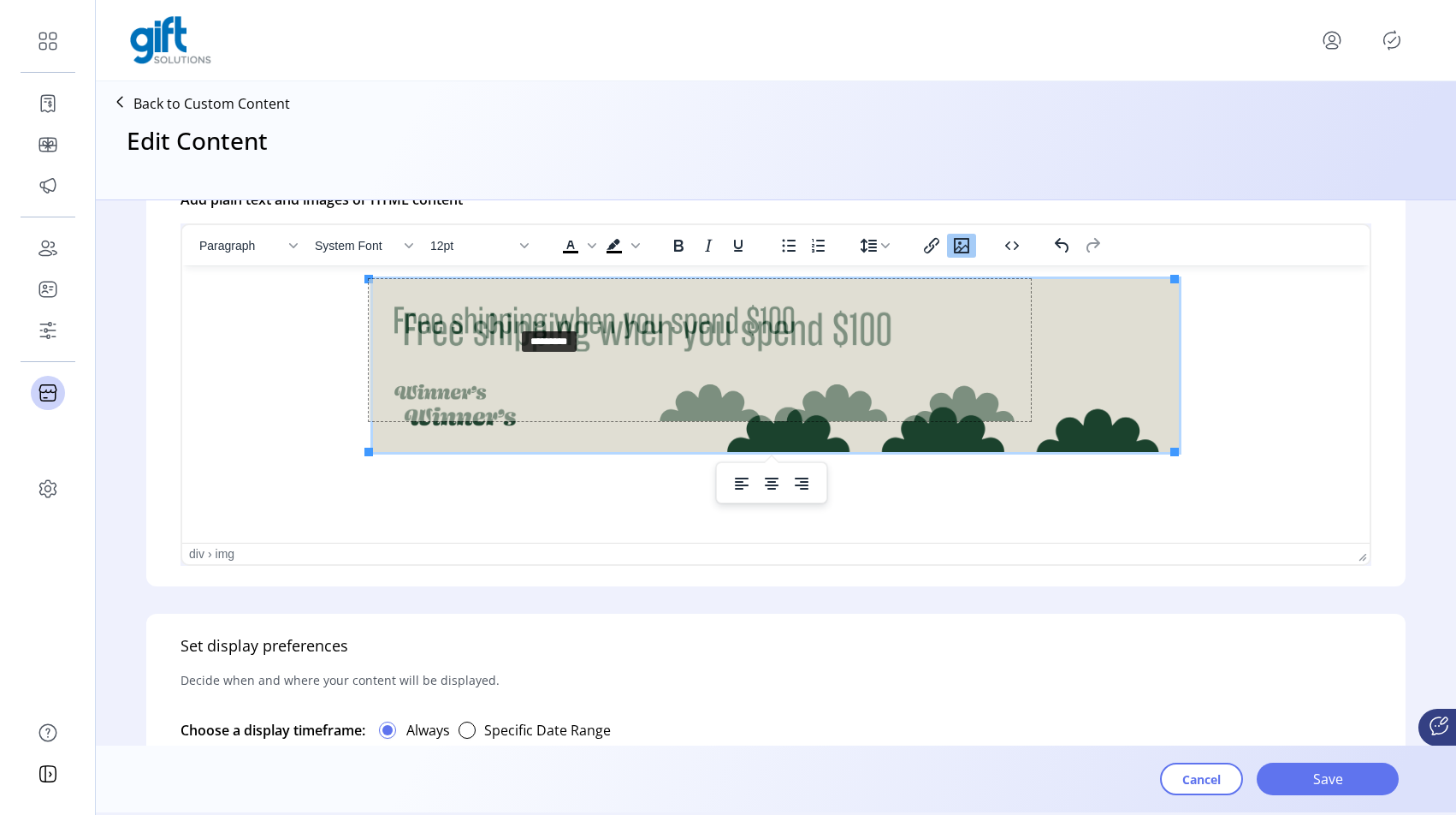
drag, startPoint x: 369, startPoint y: 282, endPoint x: 515, endPoint y: 330, distance: 153.7
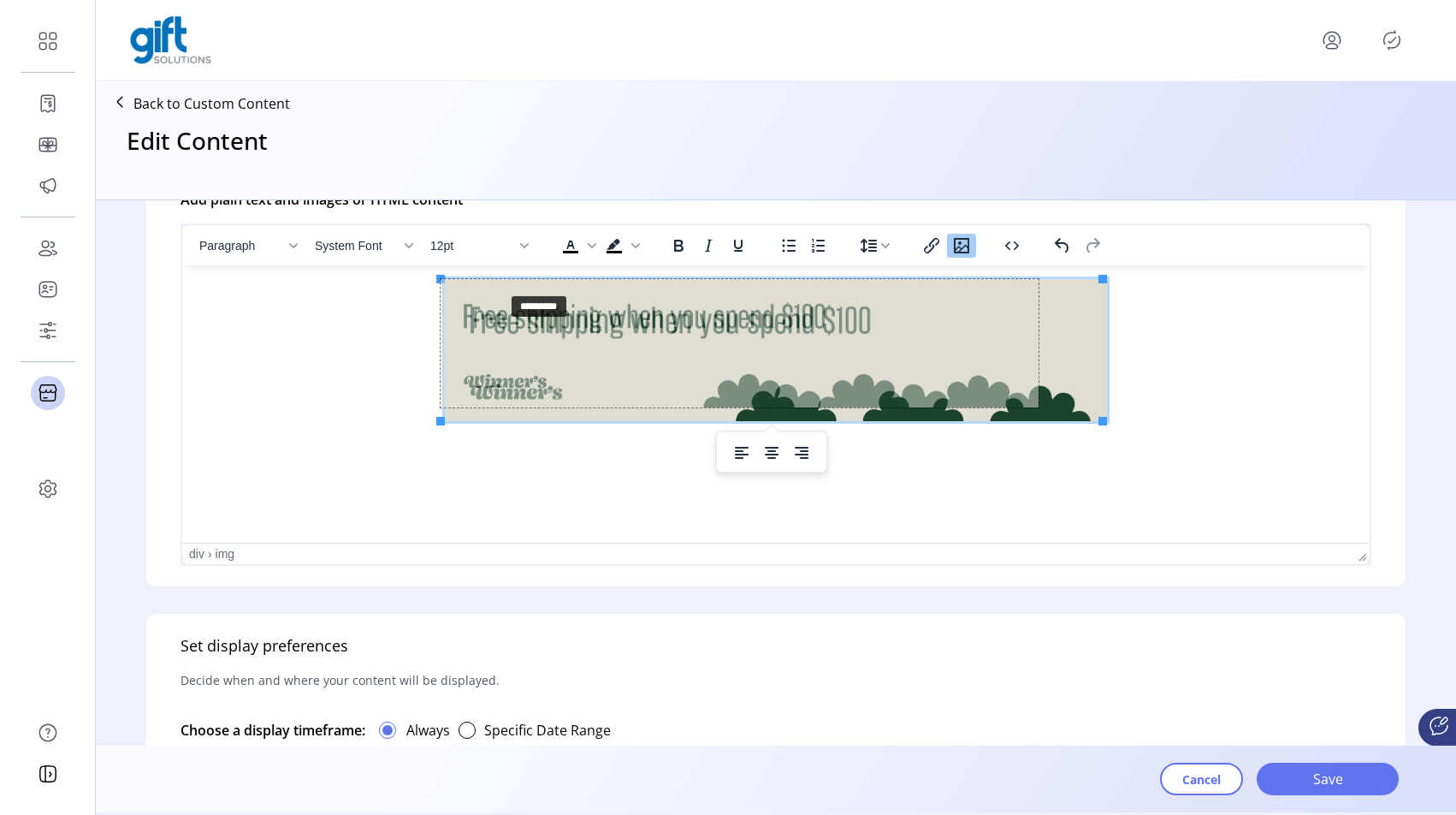
drag, startPoint x: 438, startPoint y: 278, endPoint x: 503, endPoint y: 292, distance: 66.5
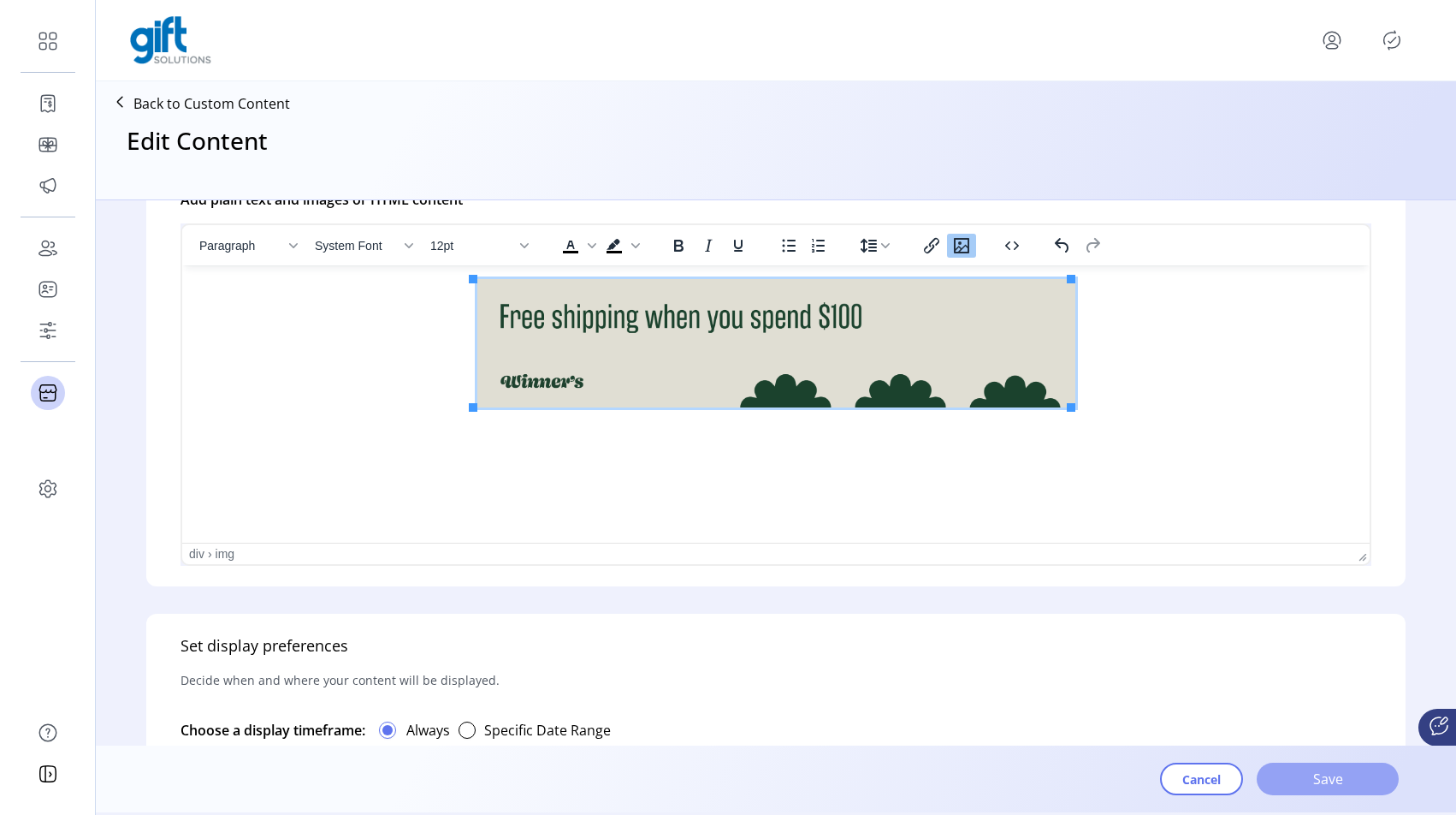
click at [1330, 779] on span "Save" at bounding box center [1328, 779] width 98 height 21
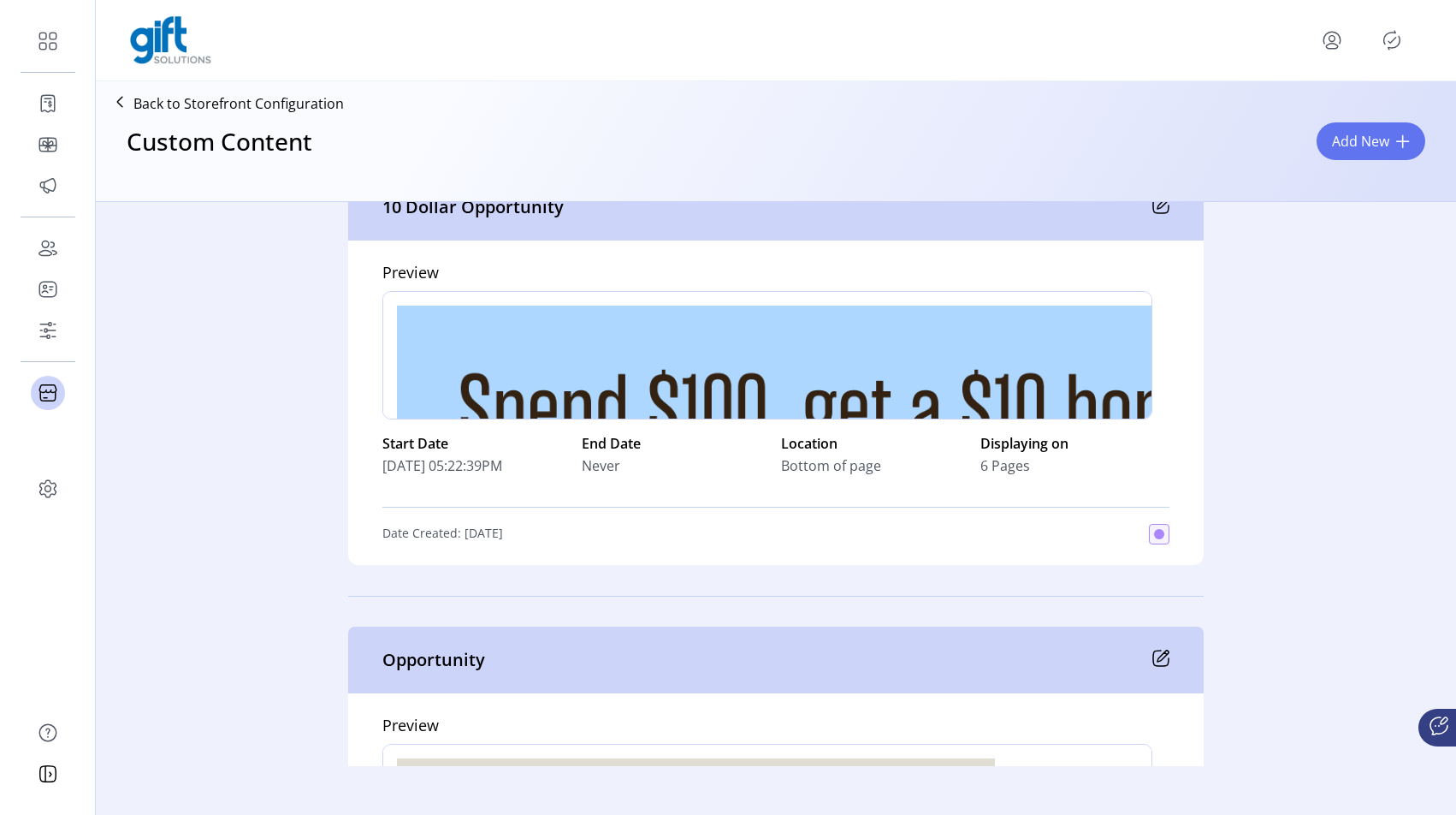
click at [1155, 207] on icon at bounding box center [1161, 206] width 17 height 17
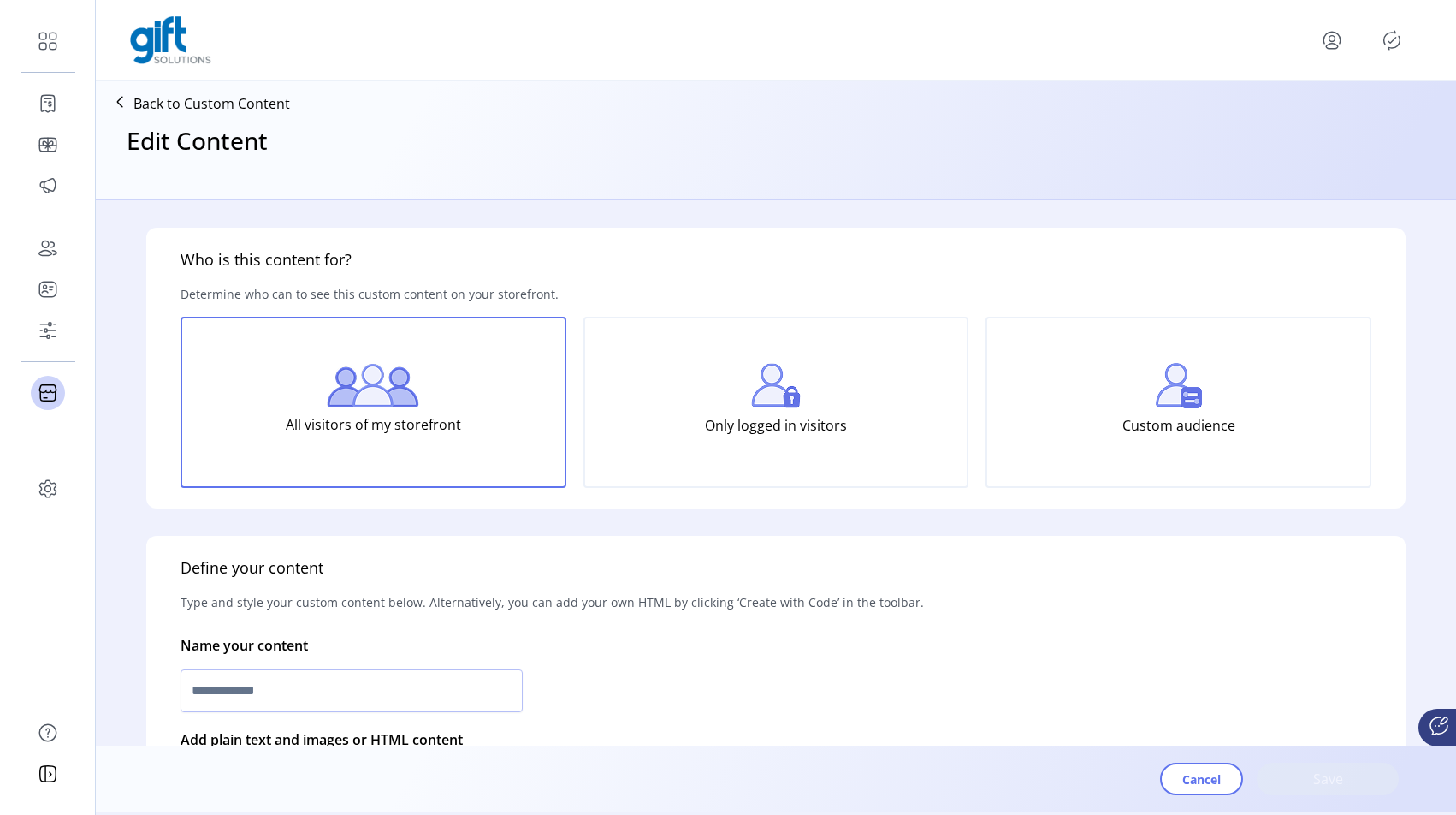
type input "**********"
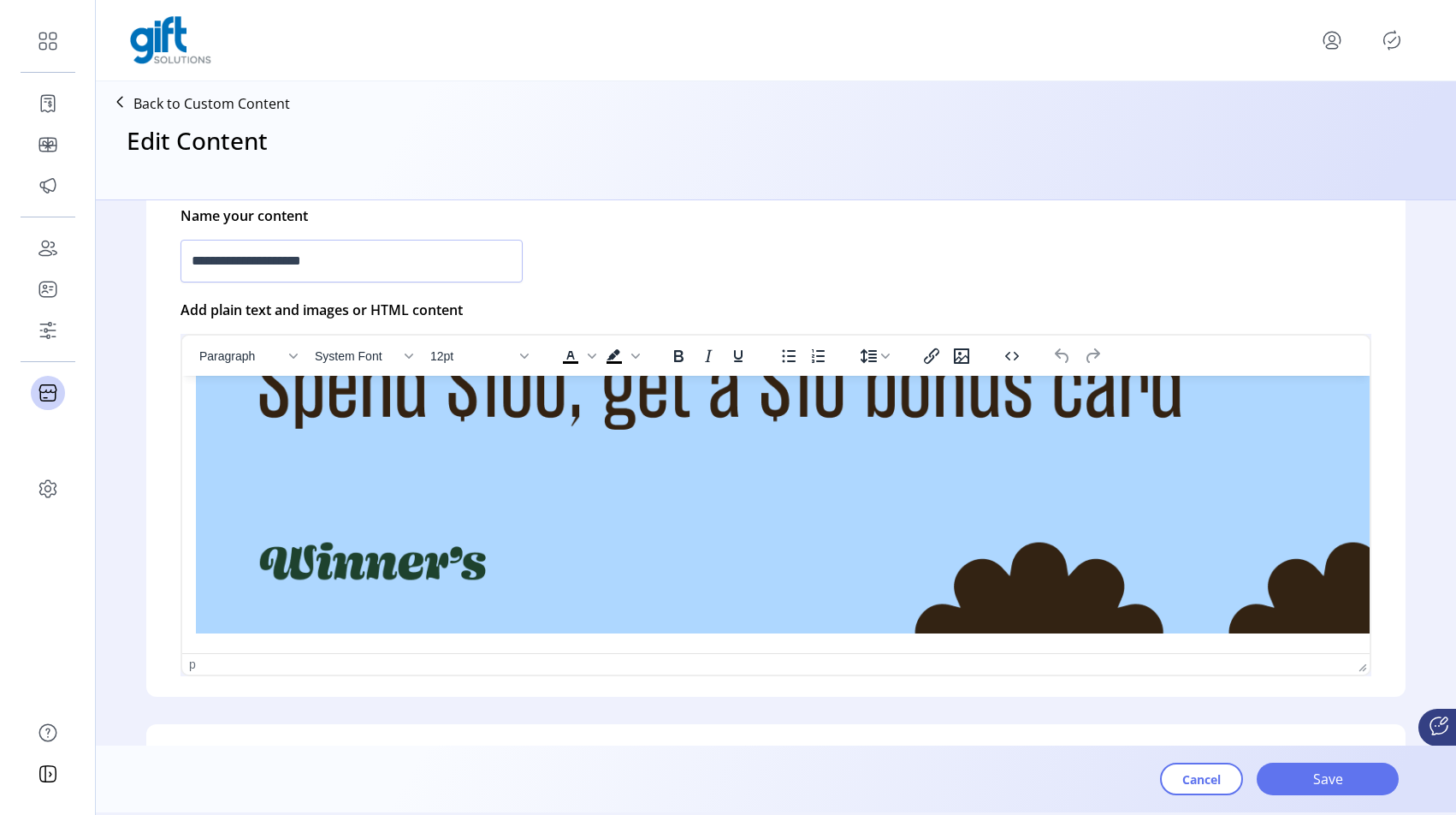
click at [1226, 581] on img "Rich Text Area. Press ALT-0 for help." at bounding box center [1013, 458] width 1635 height 351
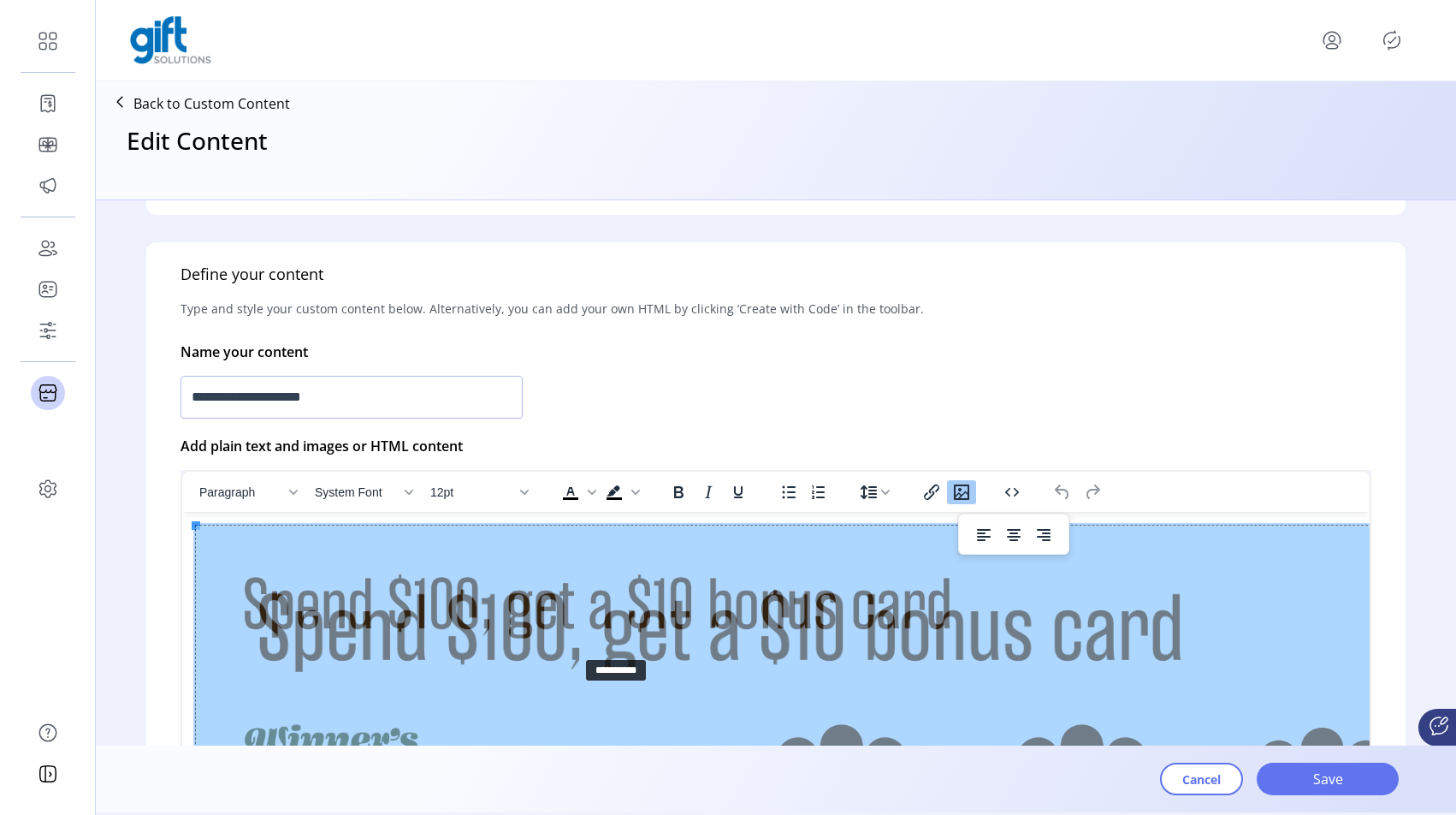
drag, startPoint x: 199, startPoint y: 528, endPoint x: 580, endPoint y: 658, distance: 402.6
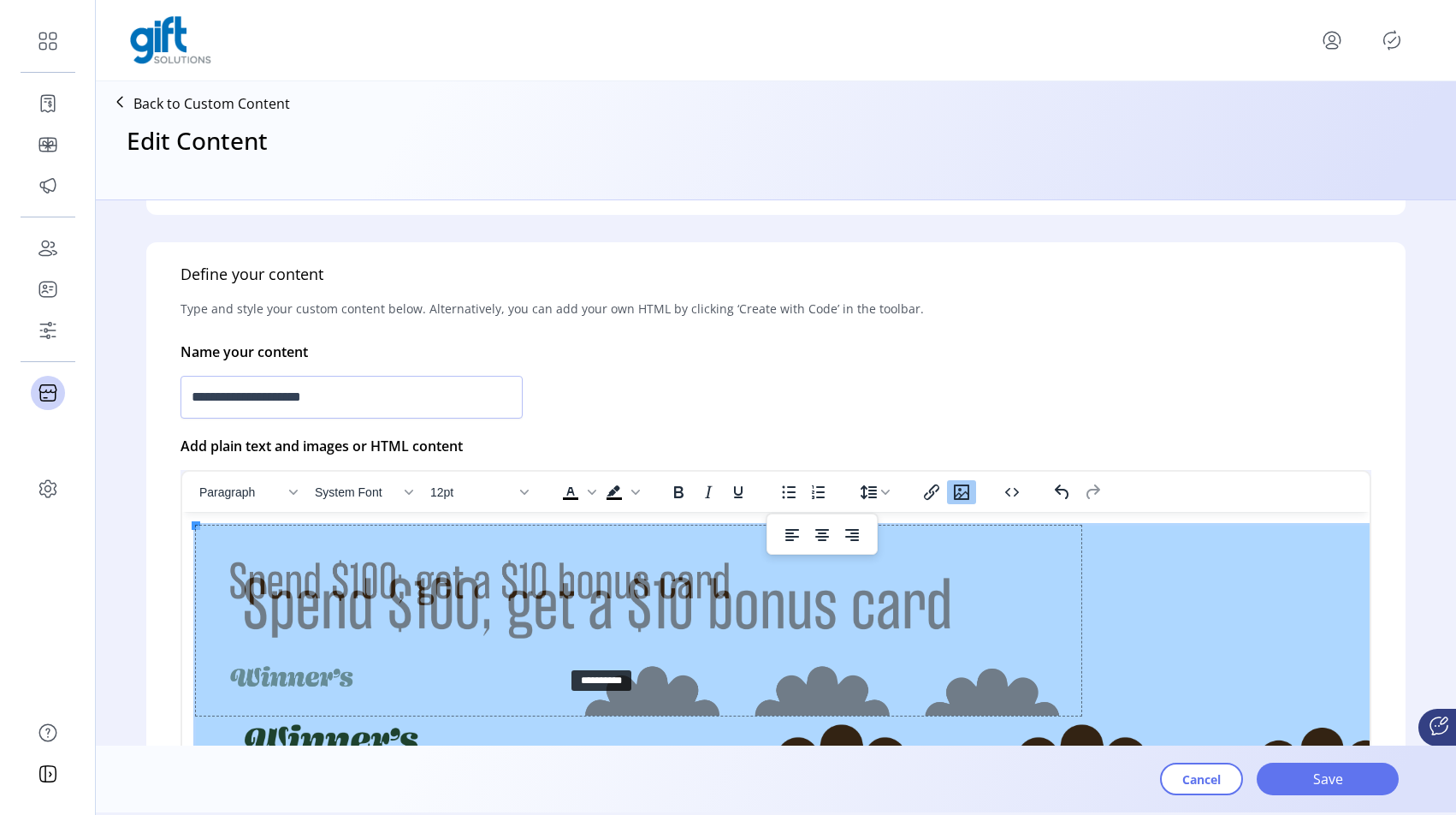
drag, startPoint x: 192, startPoint y: 526, endPoint x: 577, endPoint y: 671, distance: 411.4
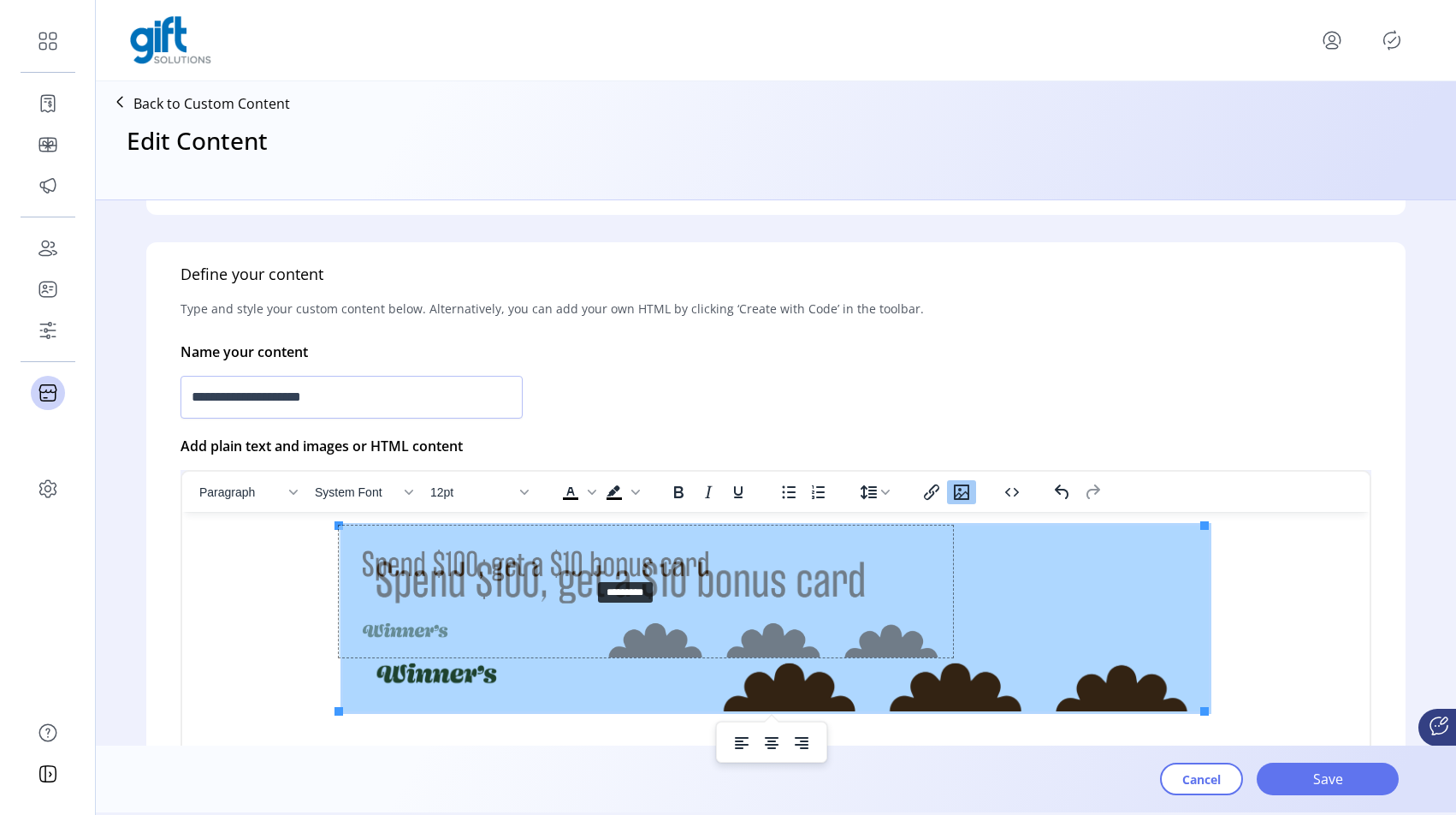
drag, startPoint x: 337, startPoint y: 526, endPoint x: 672, endPoint y: 590, distance: 341.1
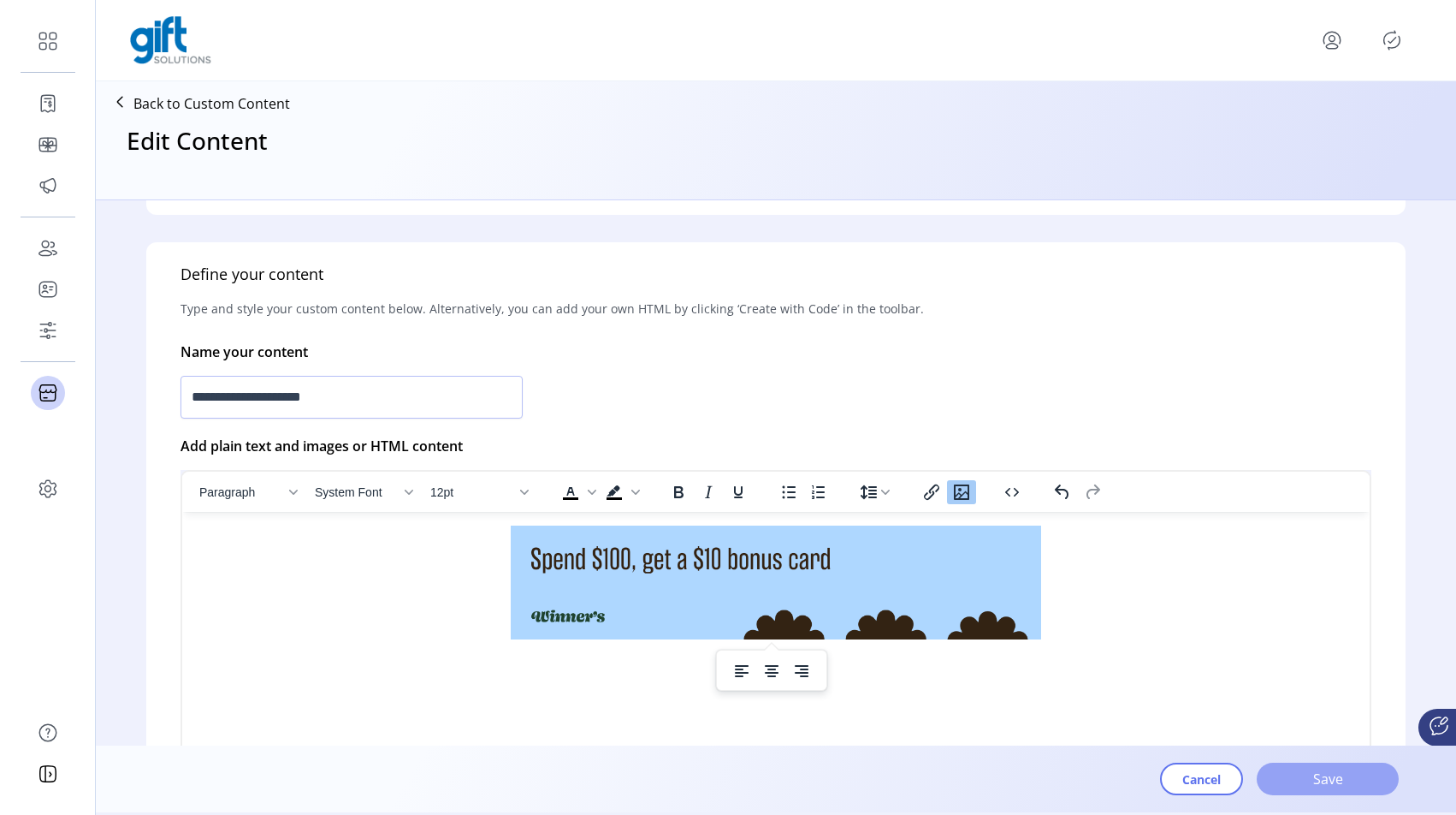
click at [1327, 774] on span "Save" at bounding box center [1328, 779] width 98 height 21
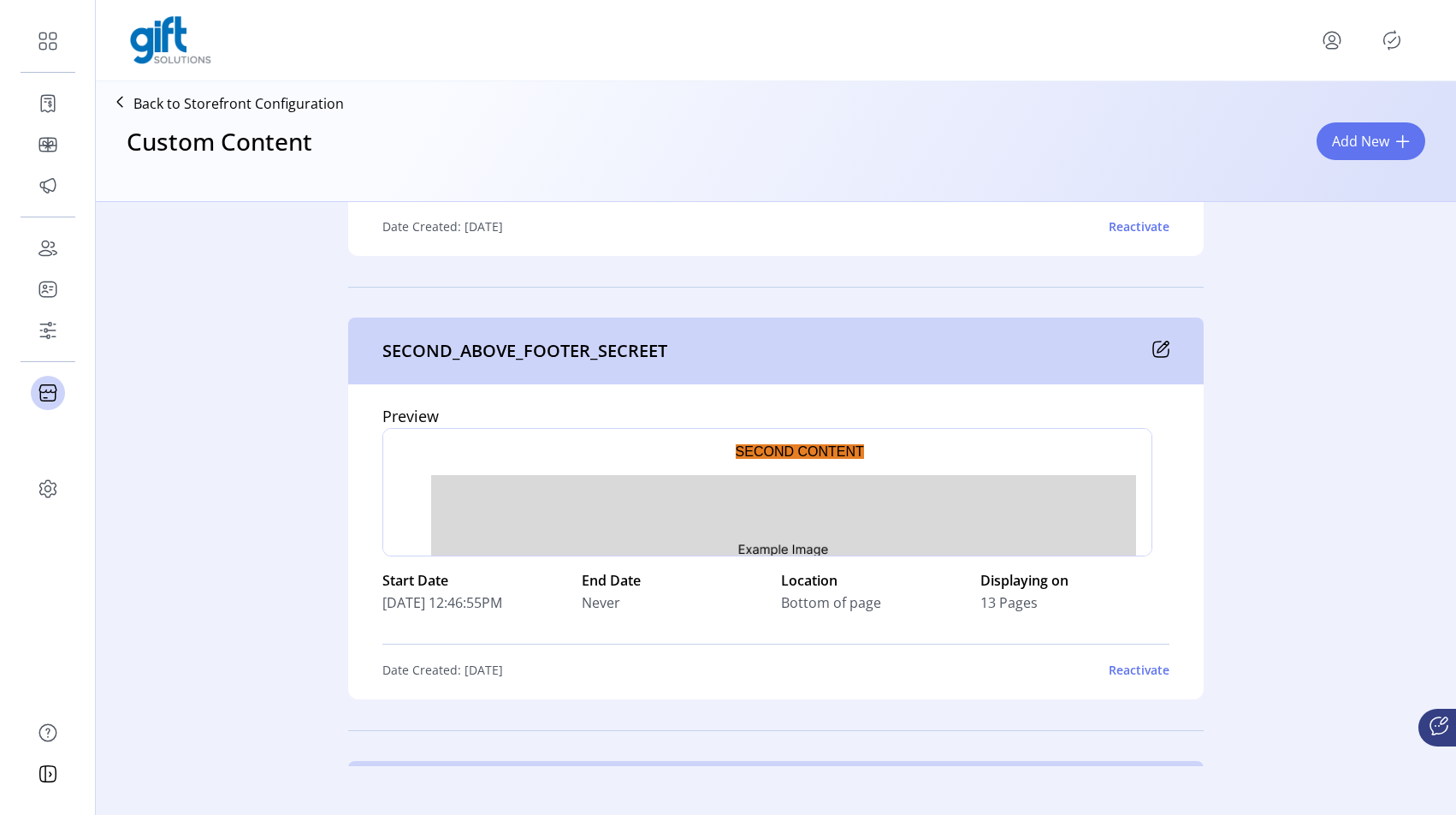
click at [1141, 677] on div "Reactivate" at bounding box center [1139, 669] width 61 height 18
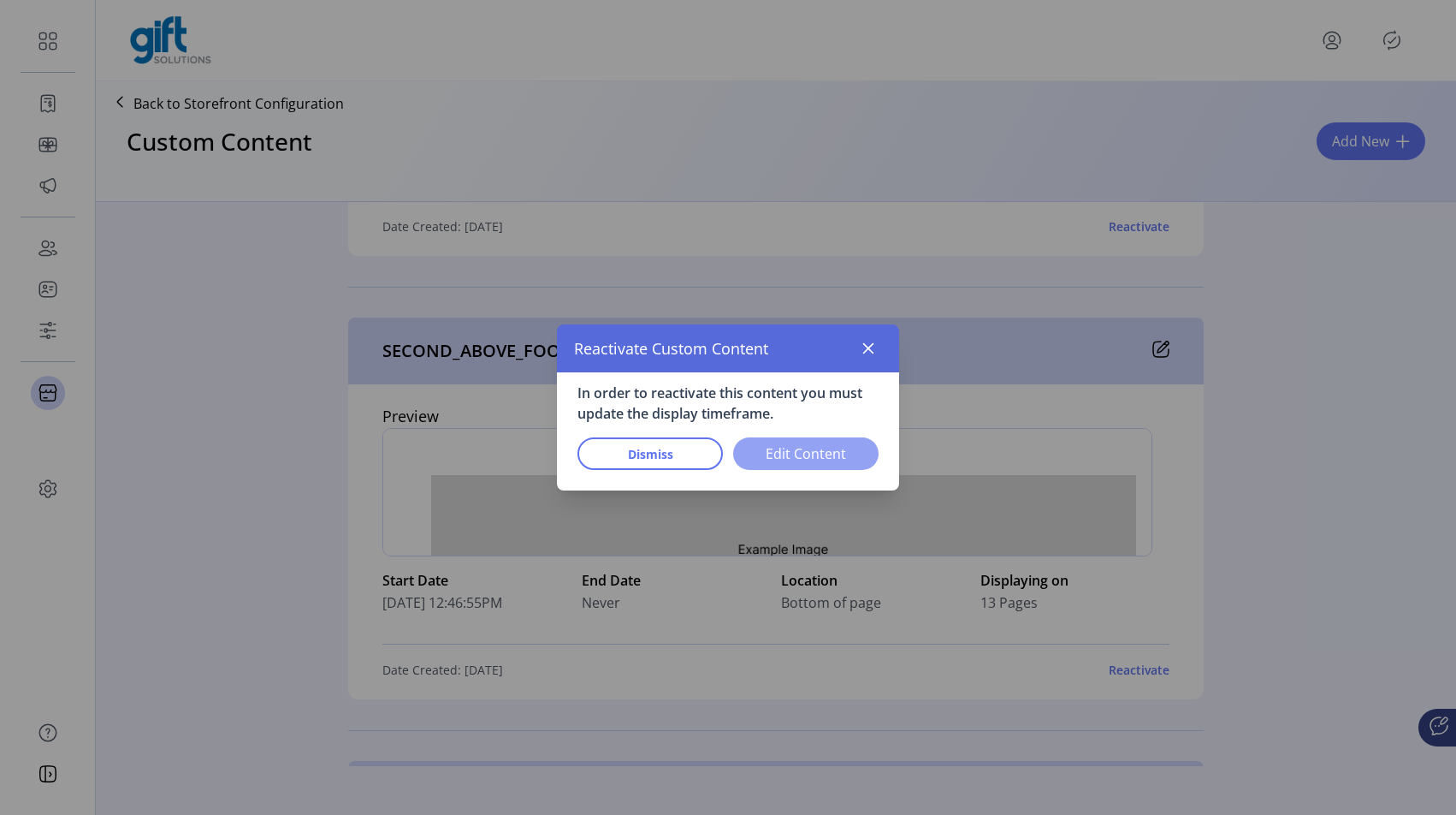
click at [783, 448] on span "Edit Content" at bounding box center [806, 454] width 101 height 21
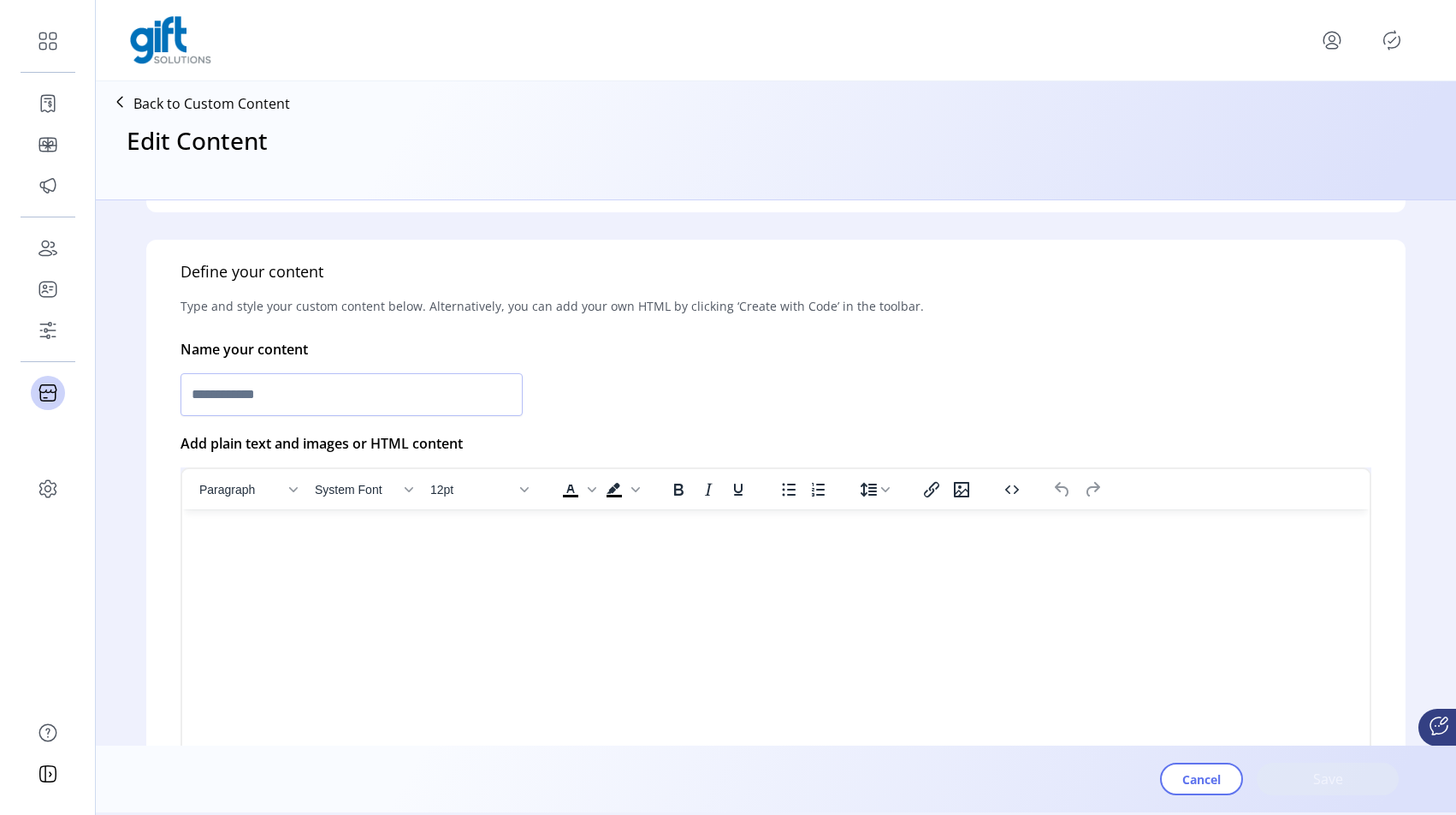
type input "**********"
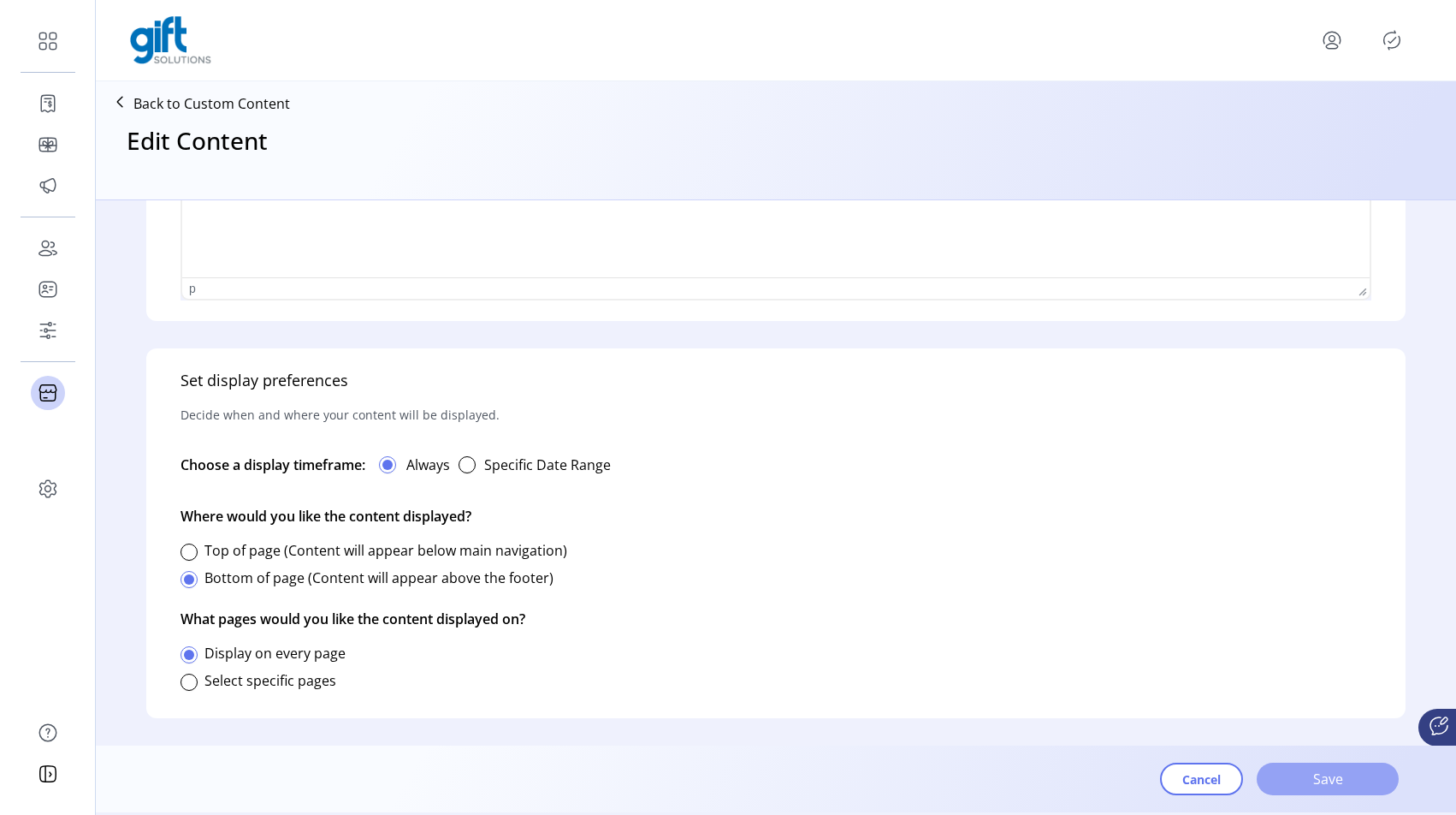
click at [1351, 793] on button "Save" at bounding box center [1327, 778] width 142 height 32
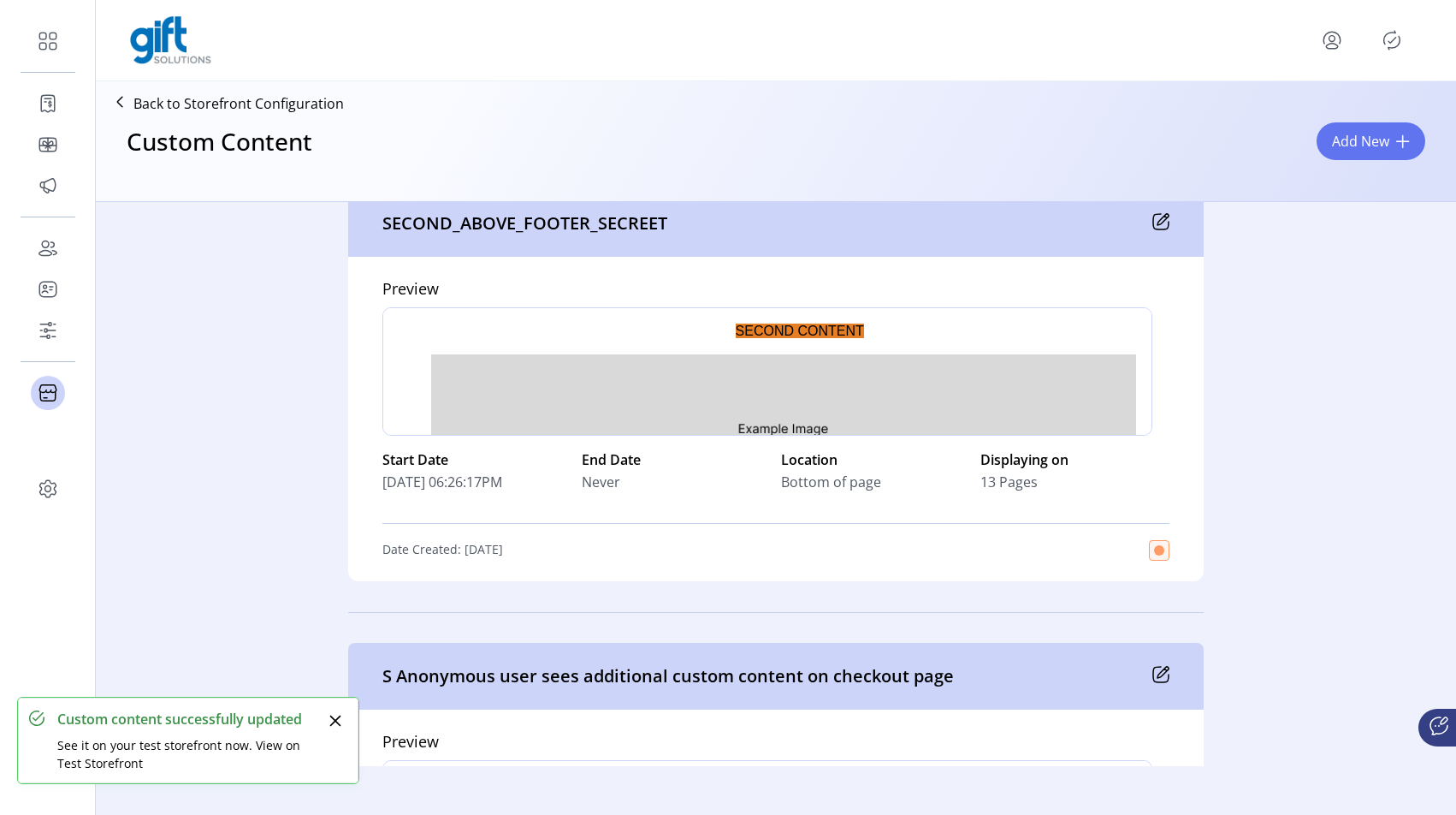
click at [1384, 49] on icon "Publisher Panel" at bounding box center [1392, 39] width 27 height 27
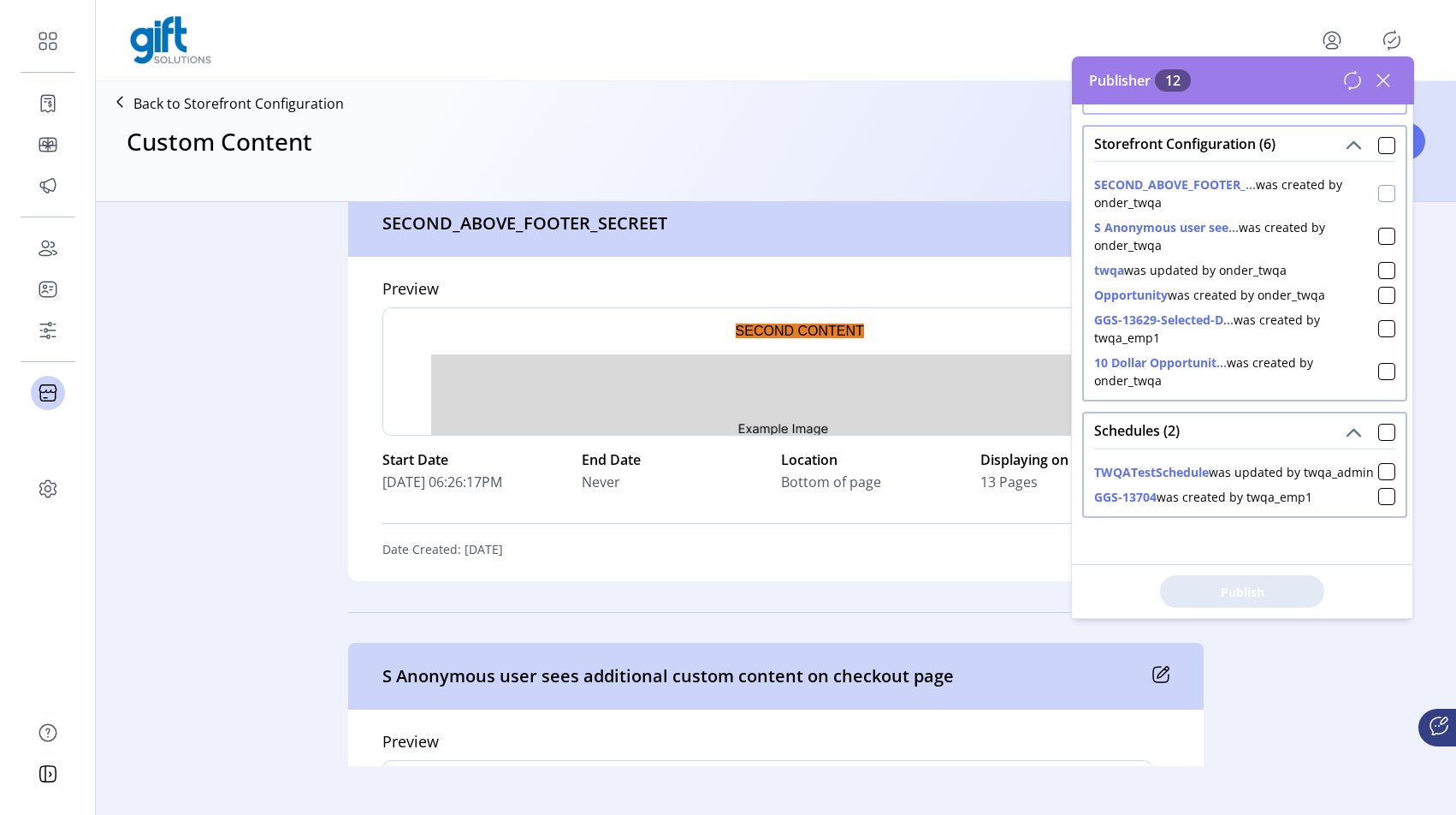
click at [1378, 202] on div at bounding box center [1387, 194] width 17 height 17
click at [1389, 282] on div "SECOND_ABOVE_FOOTER_... was created by onder_twqa S Anonymous user see... was c…" at bounding box center [1244, 281] width 322 height 239
click at [1385, 255] on p-checkbox at bounding box center [1387, 235] width 17 height 36
click at [1378, 304] on div at bounding box center [1387, 295] width 17 height 17
click at [1378, 337] on div at bounding box center [1387, 329] width 17 height 17
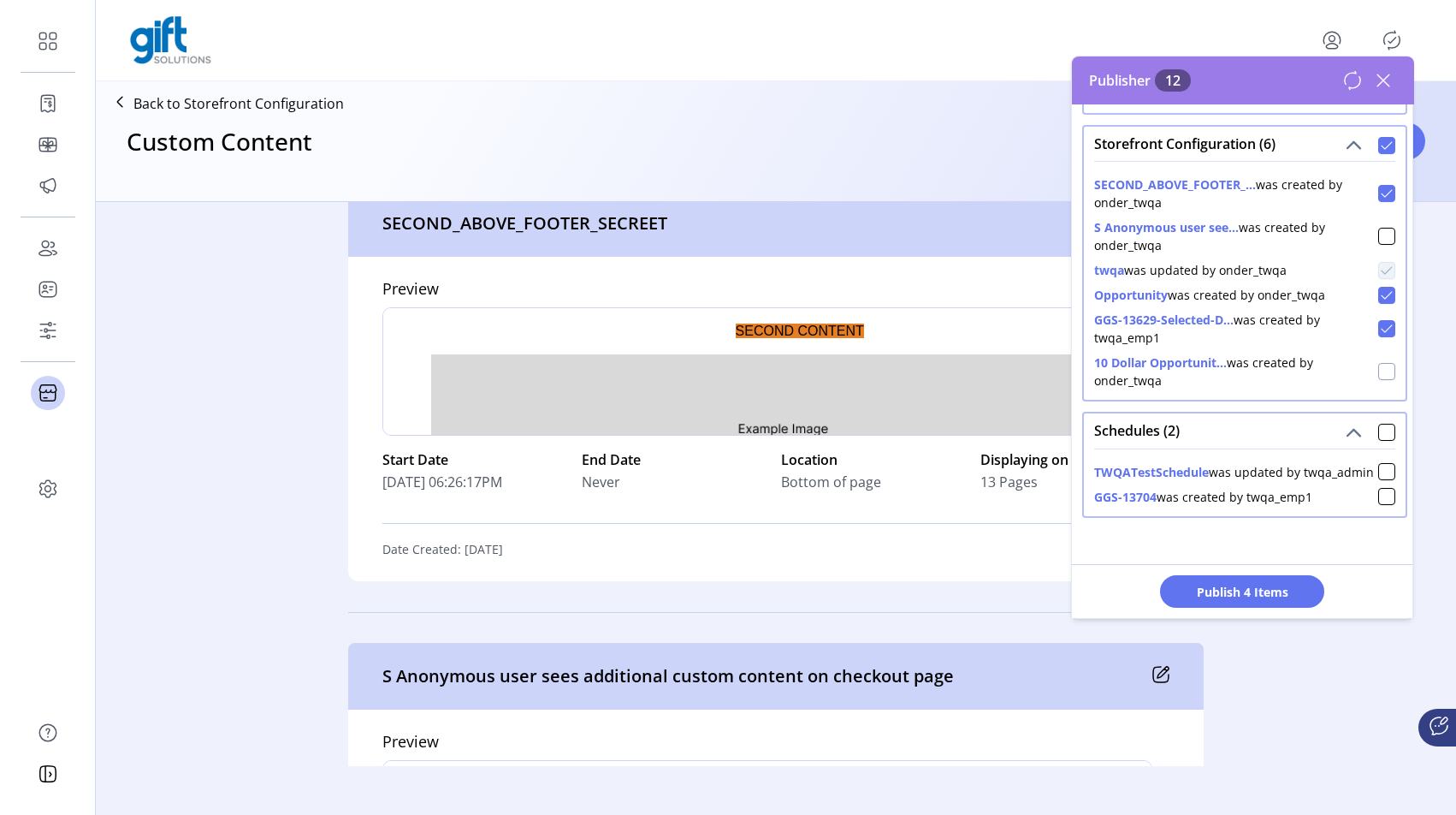
click at [1379, 380] on div at bounding box center [1387, 371] width 17 height 17
click at [1378, 245] on div at bounding box center [1387, 236] width 17 height 17
click at [1252, 602] on button "Publish 6 Items" at bounding box center [1242, 591] width 164 height 32
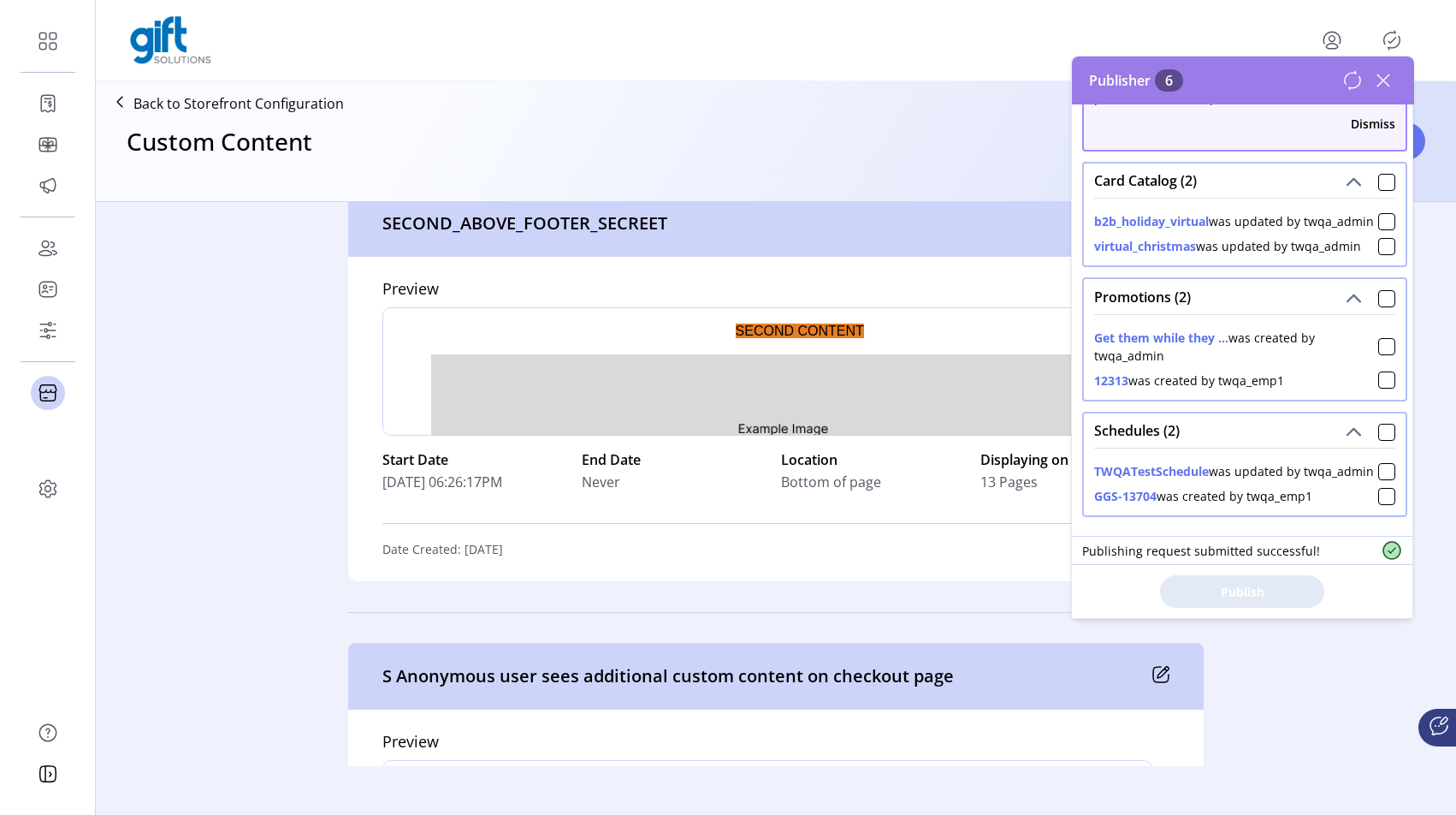
click at [1385, 79] on icon at bounding box center [1383, 80] width 27 height 27
